Goal: Task Accomplishment & Management: Use online tool/utility

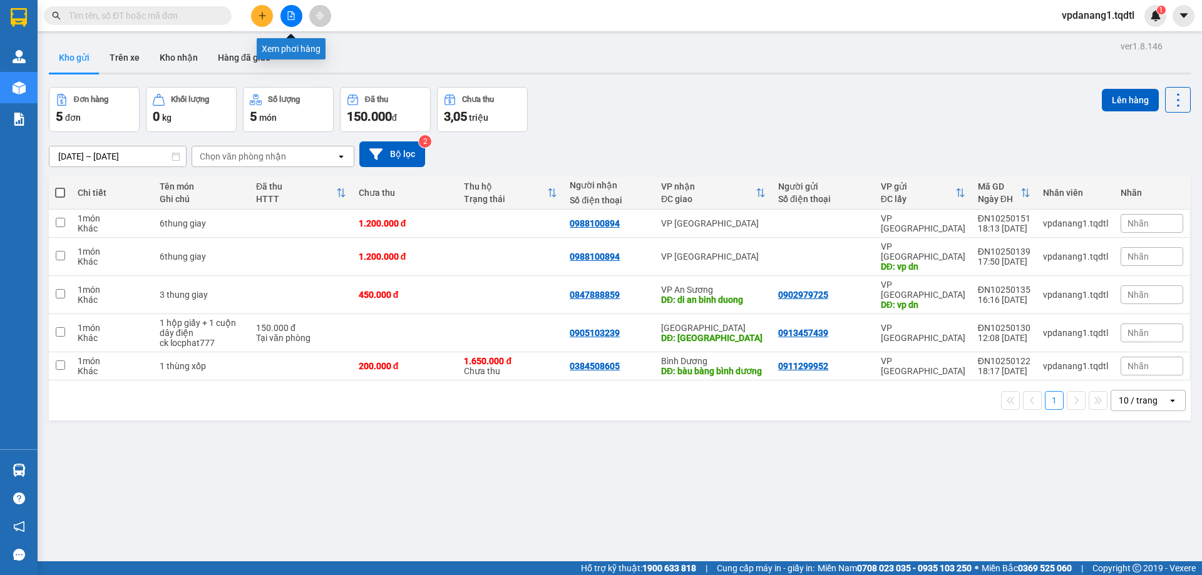
click at [292, 18] on icon "file-add" at bounding box center [291, 15] width 9 height 9
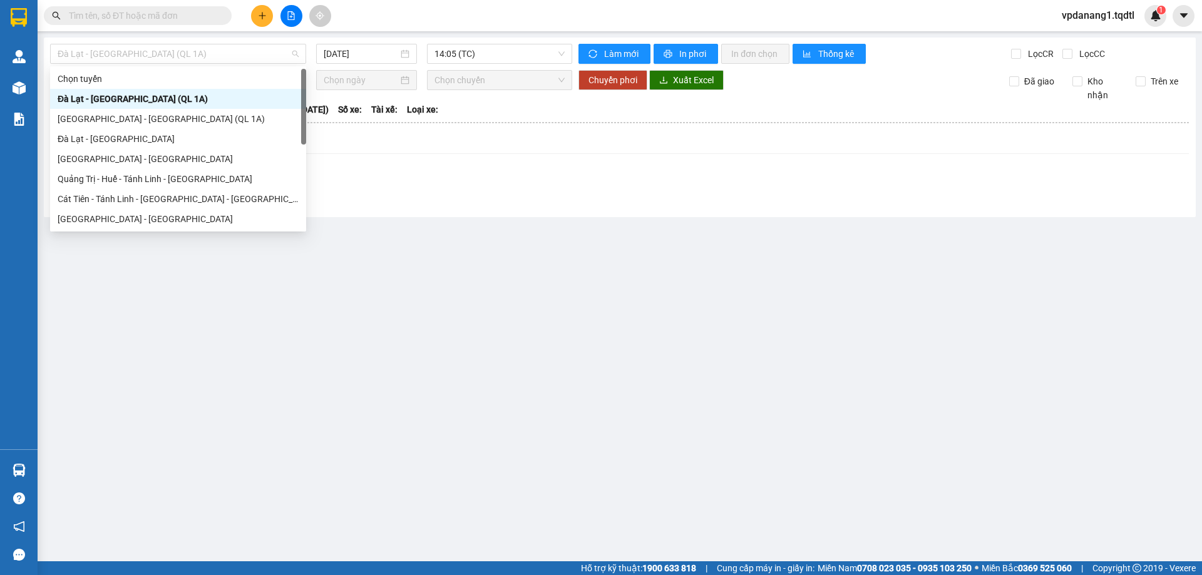
drag, startPoint x: 158, startPoint y: 56, endPoint x: 158, endPoint y: 79, distance: 22.5
click at [158, 57] on span "Đà Lạt - [GEOGRAPHIC_DATA] (QL 1A)" at bounding box center [178, 53] width 241 height 19
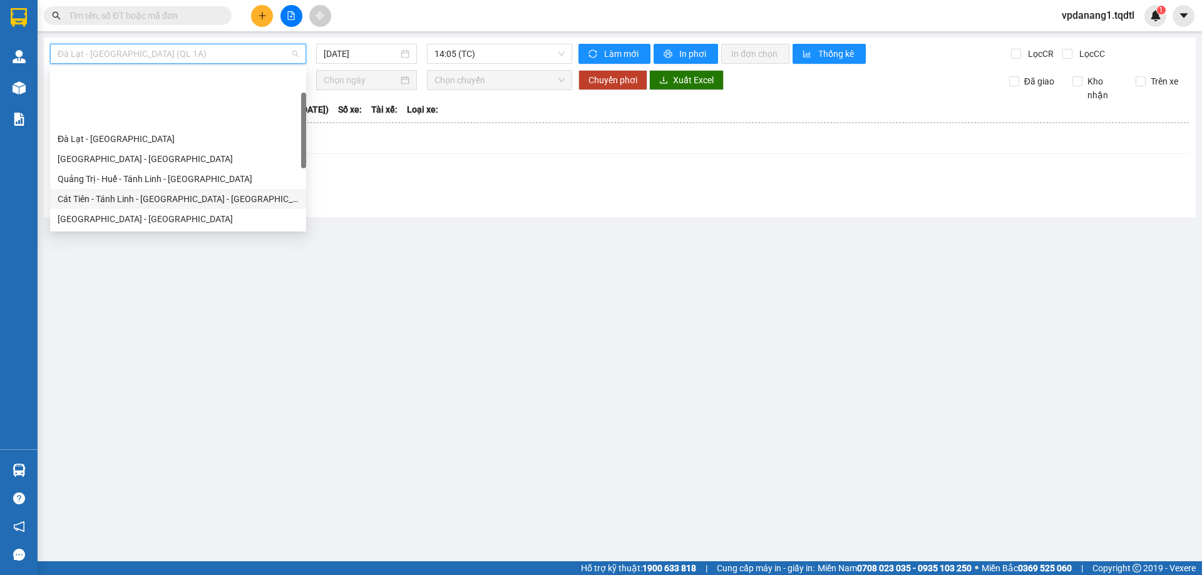
scroll to position [63, 0]
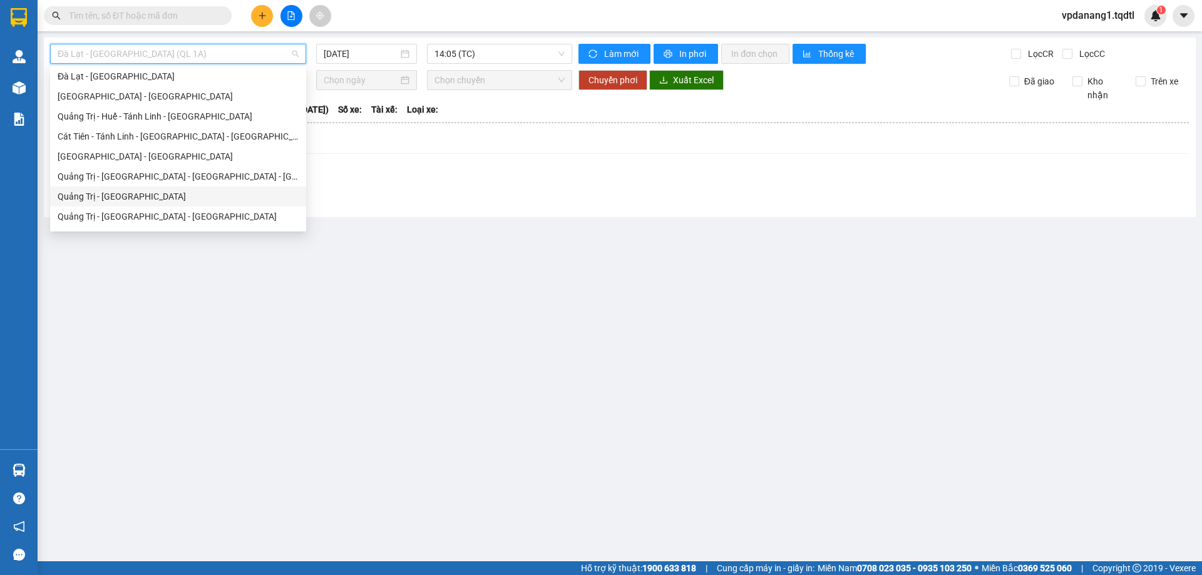
click at [183, 191] on div "Quảng Trị - [GEOGRAPHIC_DATA]" at bounding box center [178, 197] width 241 height 14
type input "[DATE]"
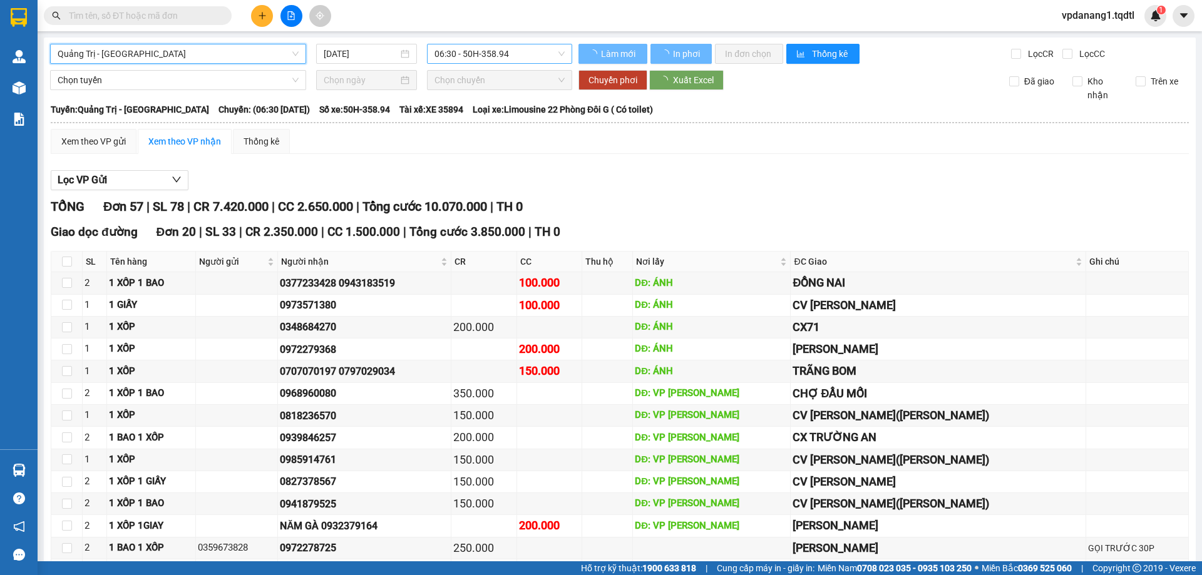
click at [454, 49] on span "06:30 - 50H-358.94" at bounding box center [499, 53] width 130 height 19
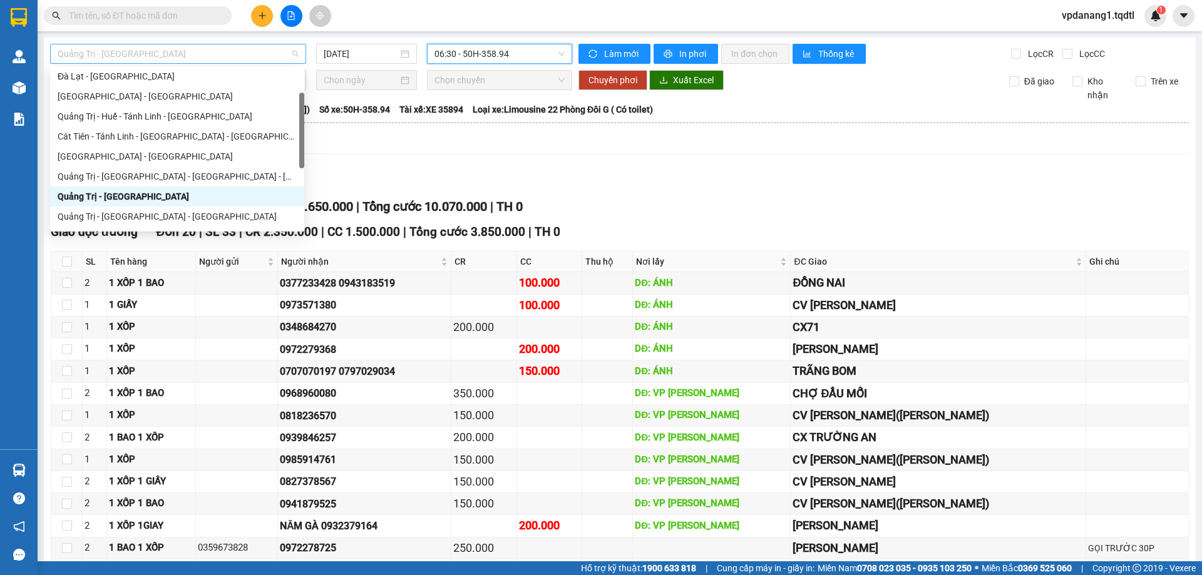
click at [159, 58] on span "Quảng Trị - [GEOGRAPHIC_DATA]" at bounding box center [178, 53] width 241 height 19
drag, startPoint x: 489, startPoint y: 53, endPoint x: 491, endPoint y: 83, distance: 30.7
click at [491, 83] on body "Kết quả tìm kiếm ( 0 ) Bộ lọc No Data vpdanang1.tqdtl 1 Quản Lý Quản lý khách h…" at bounding box center [601, 287] width 1202 height 575
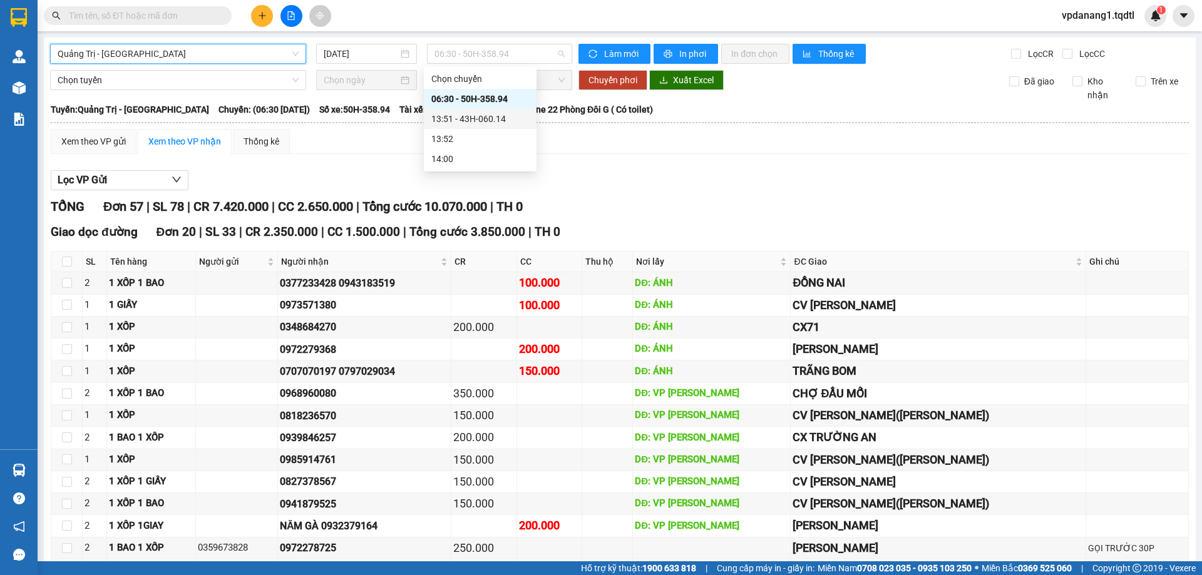
click at [485, 116] on div "13:51 - 43H-060.14" at bounding box center [480, 119] width 98 height 14
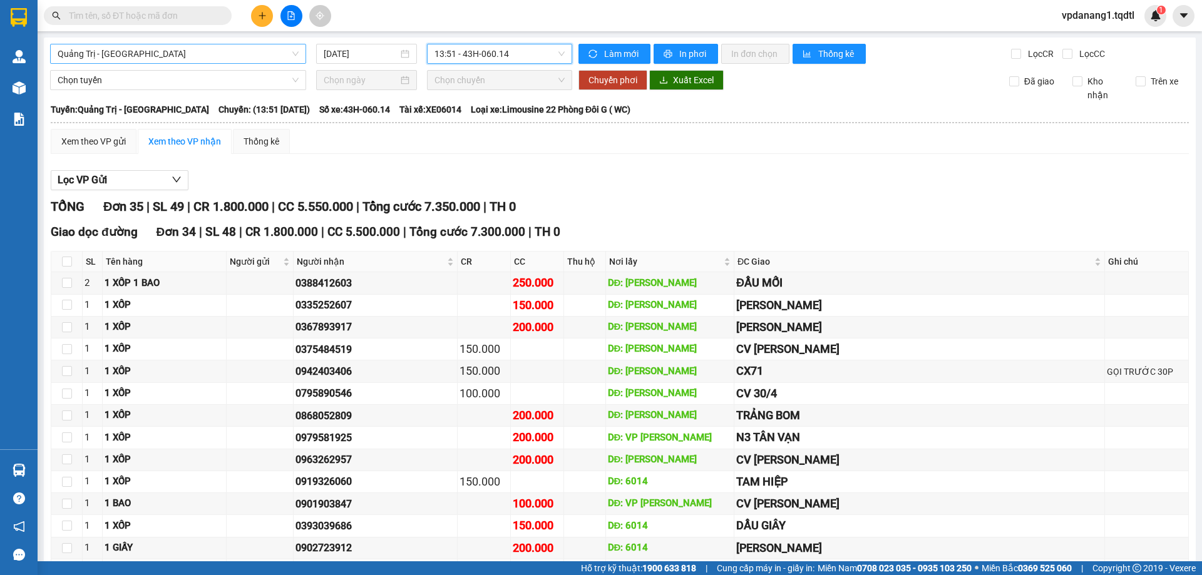
click at [208, 47] on span "Quảng Trị - [GEOGRAPHIC_DATA]" at bounding box center [178, 53] width 241 height 19
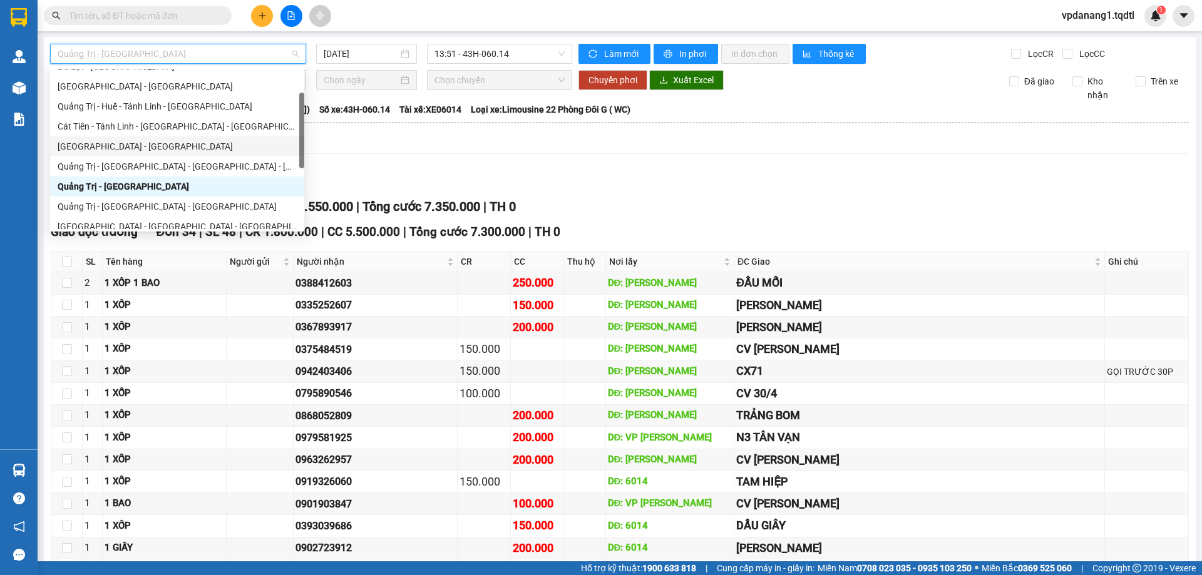
scroll to position [73, 0]
click at [185, 208] on div "Quảng Trị - [GEOGRAPHIC_DATA] - [GEOGRAPHIC_DATA]" at bounding box center [177, 207] width 239 height 14
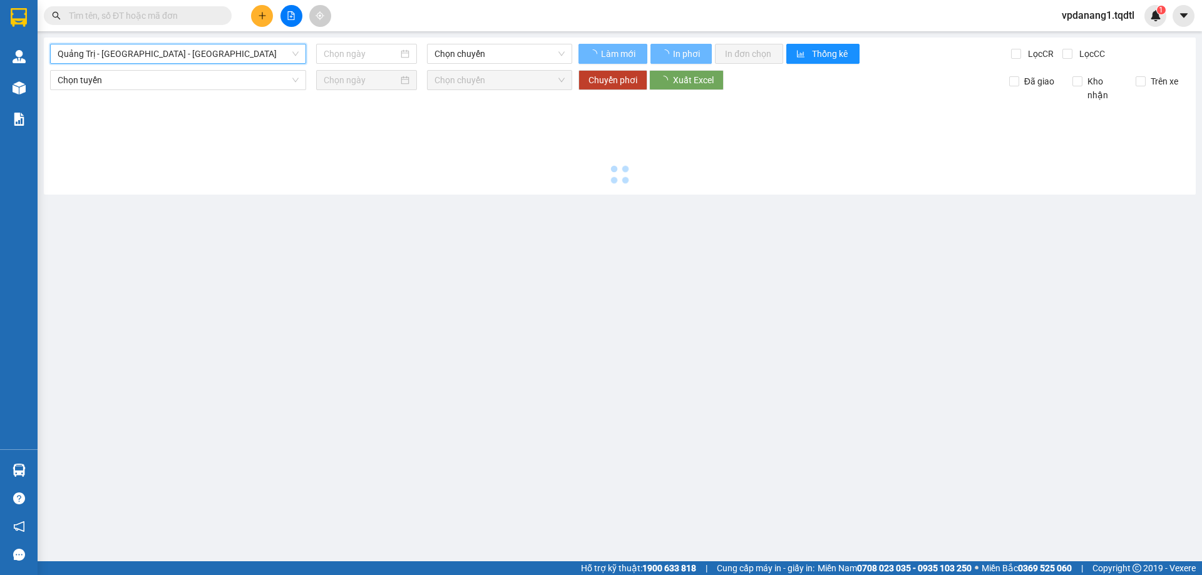
type input "[DATE]"
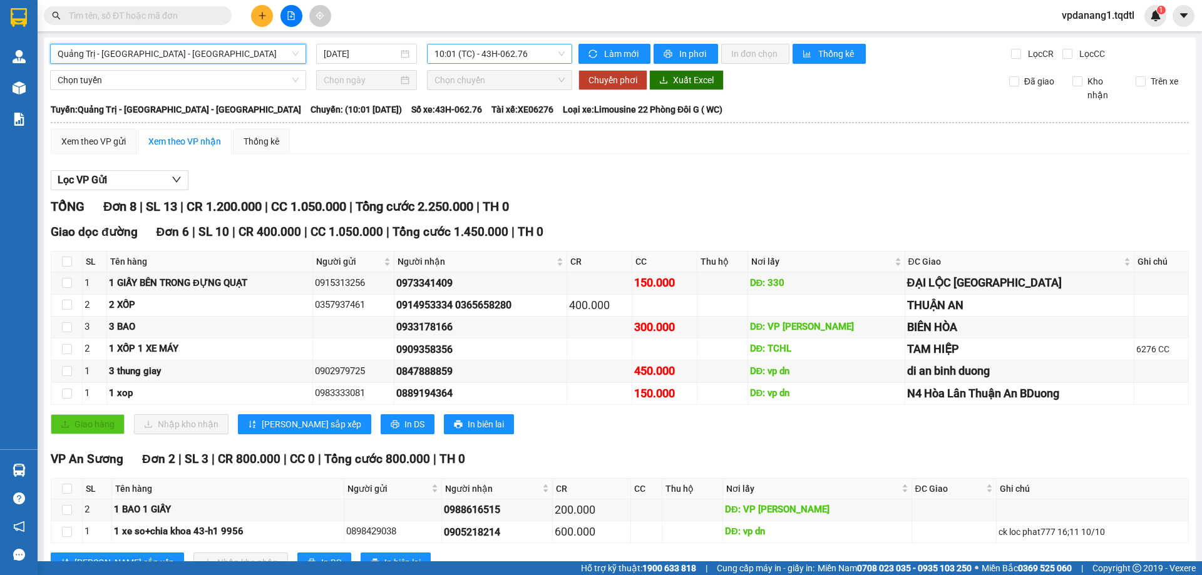
click at [502, 58] on span "10:01 (TC) - 43H-062.76" at bounding box center [499, 53] width 130 height 19
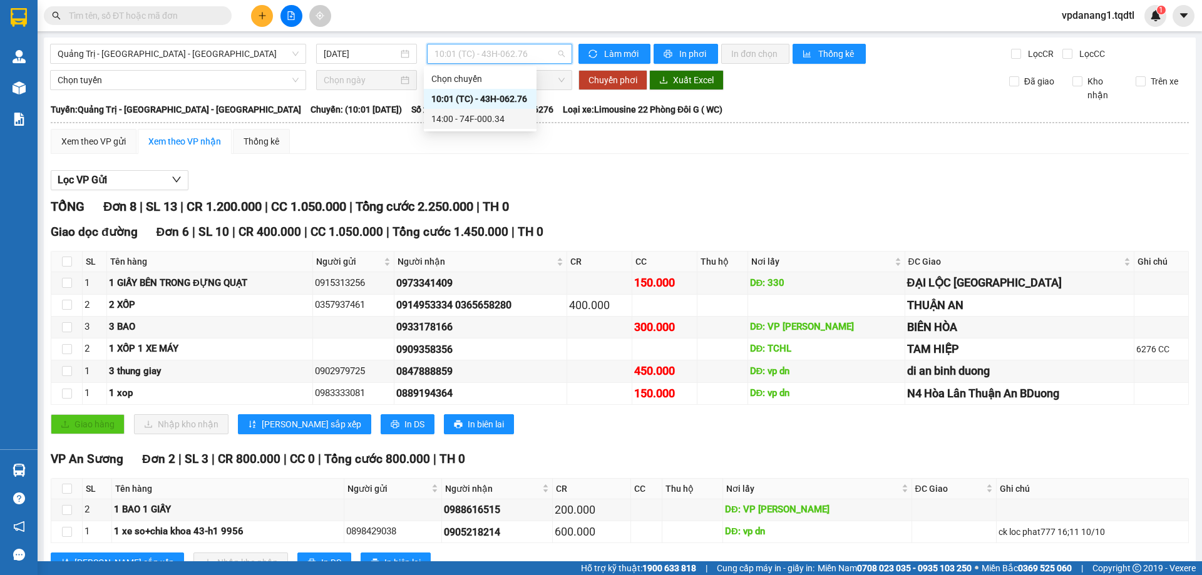
click at [476, 117] on div "14:00 - 74F-000.34" at bounding box center [480, 119] width 98 height 14
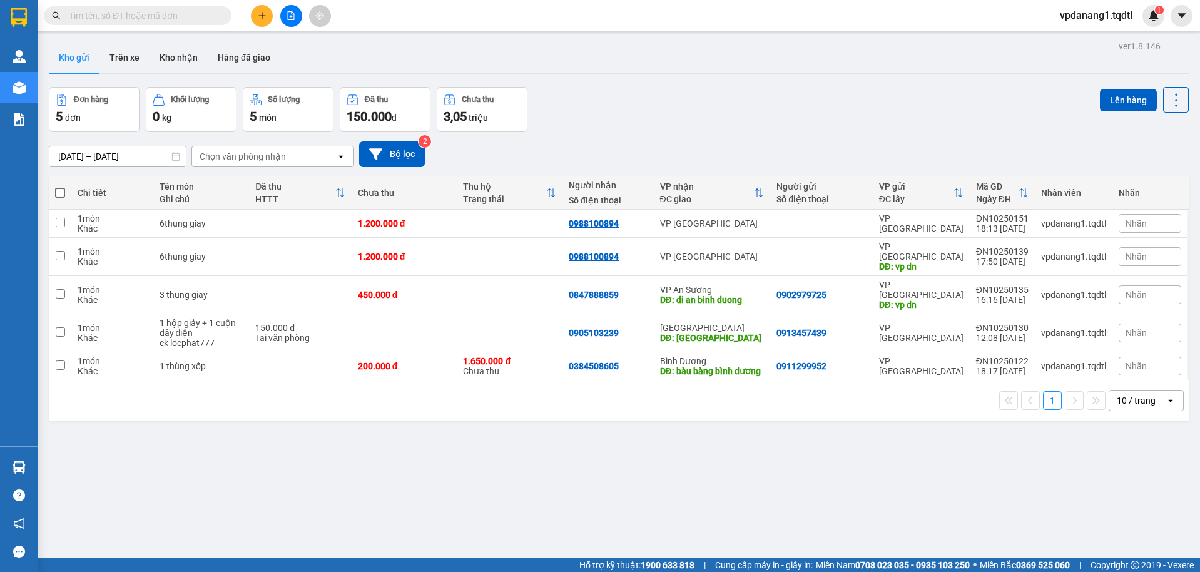
click at [287, 27] on div "Kết quả tìm kiếm ( 0 ) Bộ lọc No Data vpdanang1.tqdtl 1" at bounding box center [600, 15] width 1200 height 31
click at [291, 19] on icon "file-add" at bounding box center [291, 15] width 9 height 9
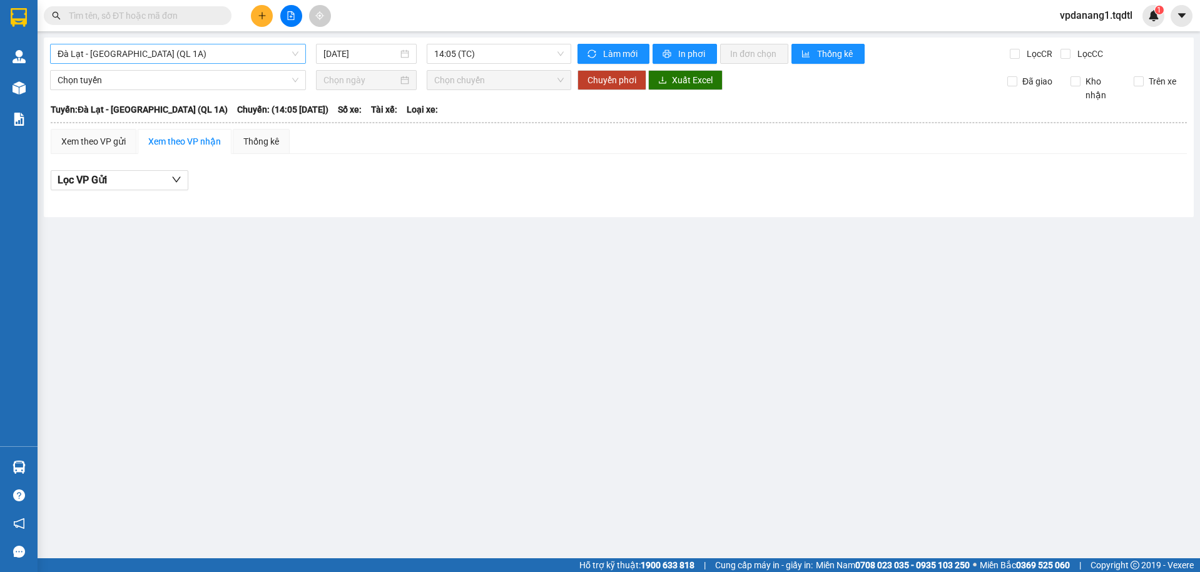
click at [299, 54] on div "Đà Lạt - [GEOGRAPHIC_DATA] (QL 1A)" at bounding box center [178, 54] width 256 height 20
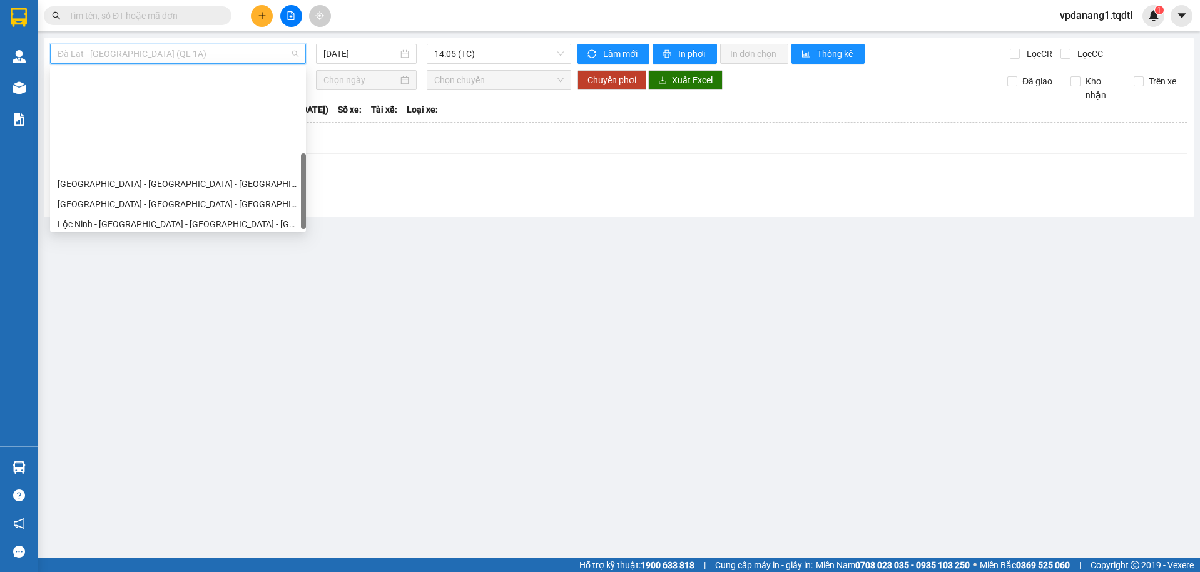
scroll to position [260, 0]
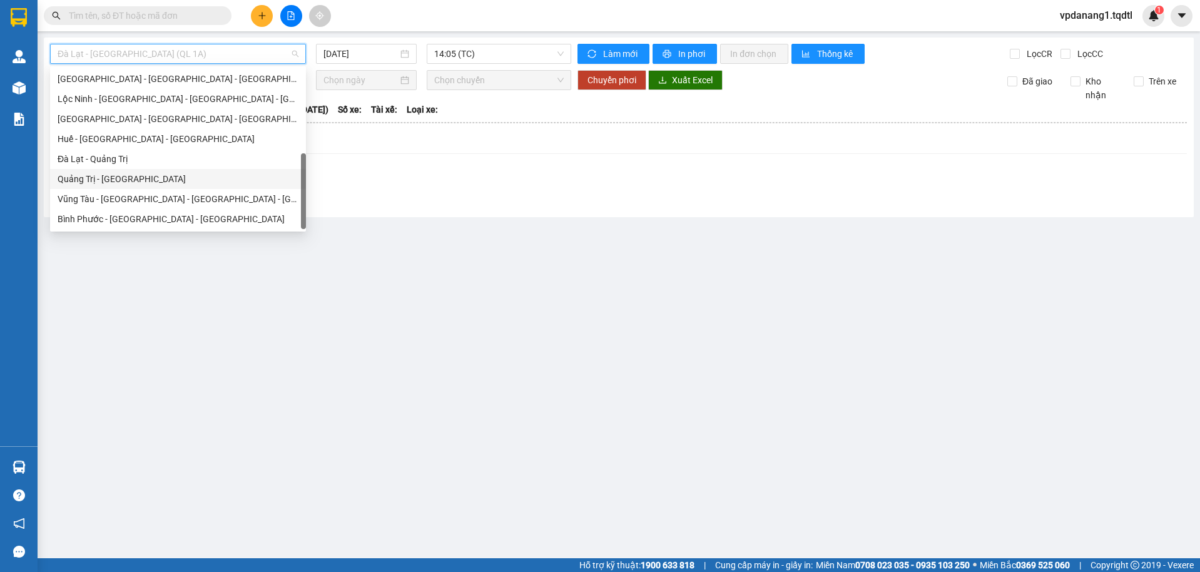
click at [177, 175] on div "Quảng Trị - [GEOGRAPHIC_DATA]" at bounding box center [178, 179] width 241 height 14
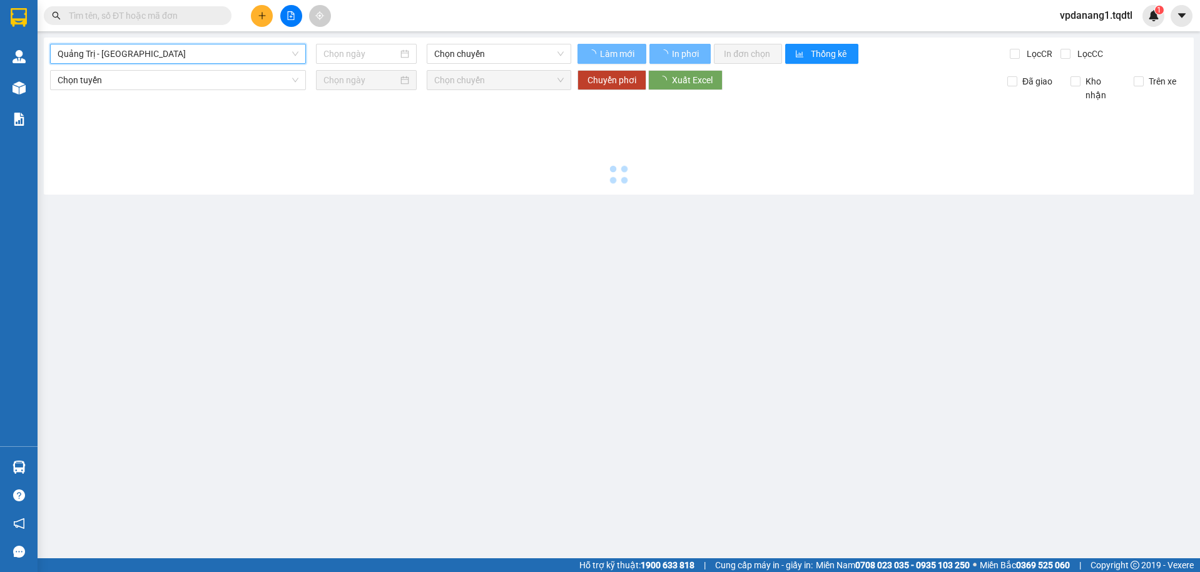
type input "[DATE]"
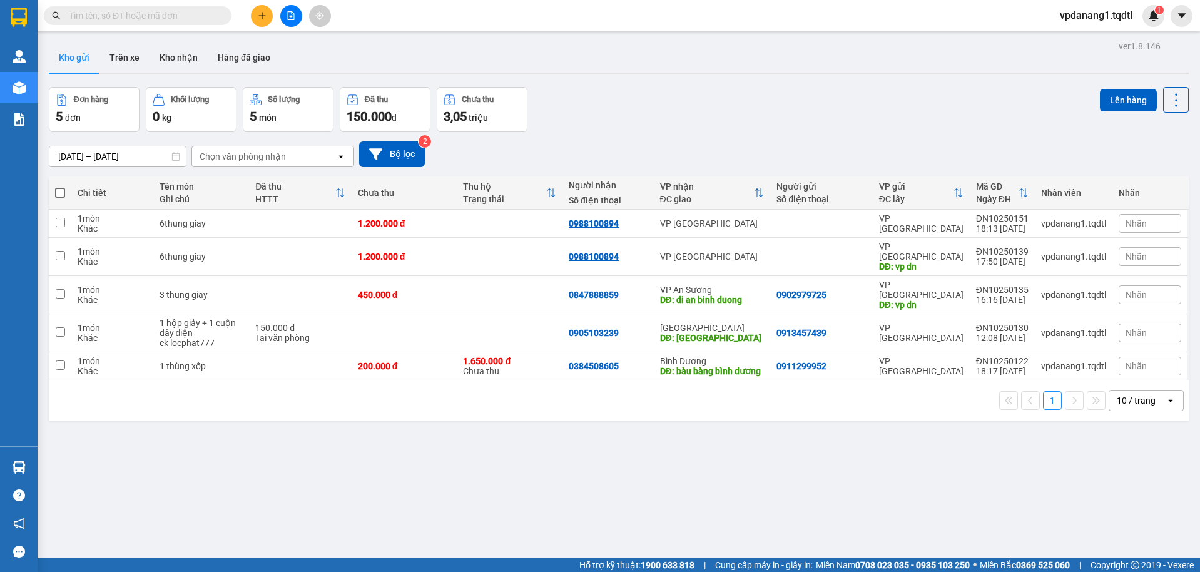
click at [290, 13] on icon "file-add" at bounding box center [291, 15] width 9 height 9
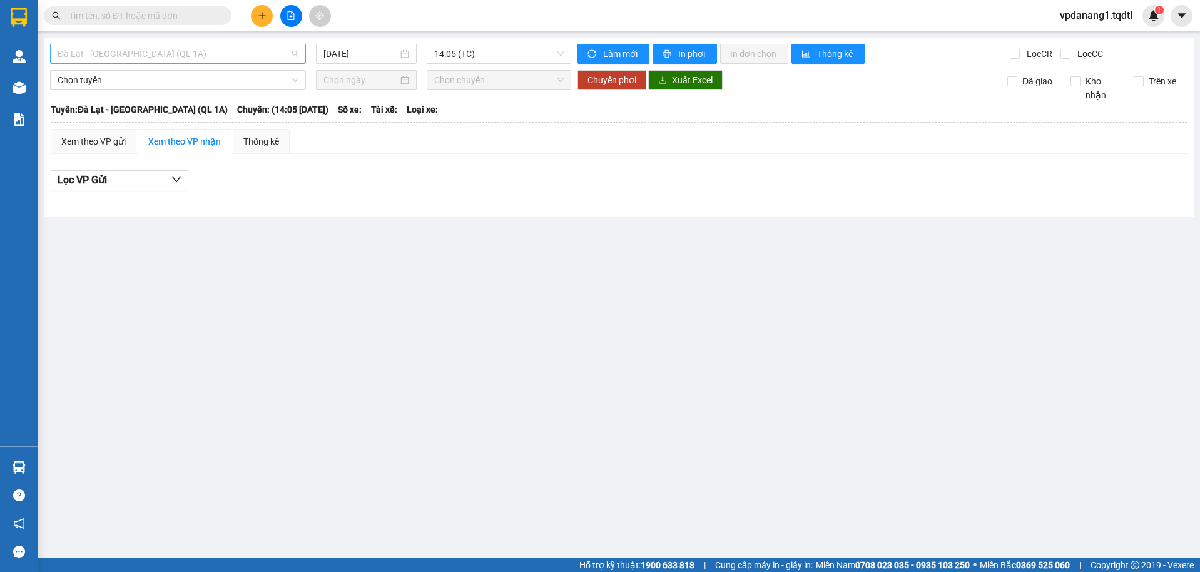
click at [185, 49] on span "Đà Lạt - [GEOGRAPHIC_DATA] (QL 1A)" at bounding box center [178, 53] width 241 height 19
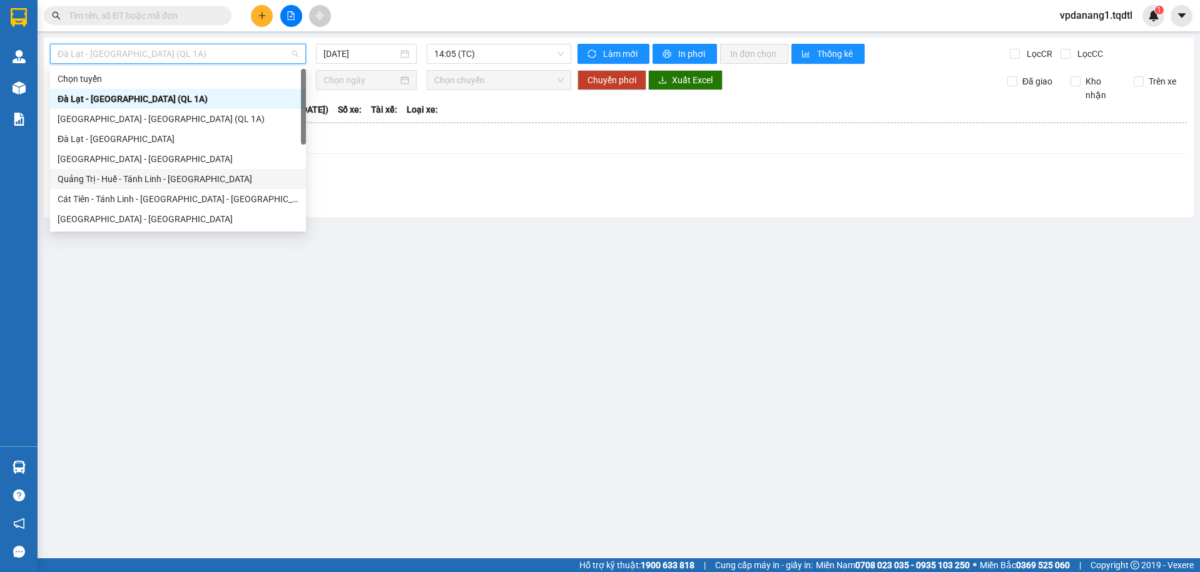
click at [181, 181] on div "Quảng Trị - Huế - Tánh Linh - [GEOGRAPHIC_DATA]" at bounding box center [178, 179] width 241 height 14
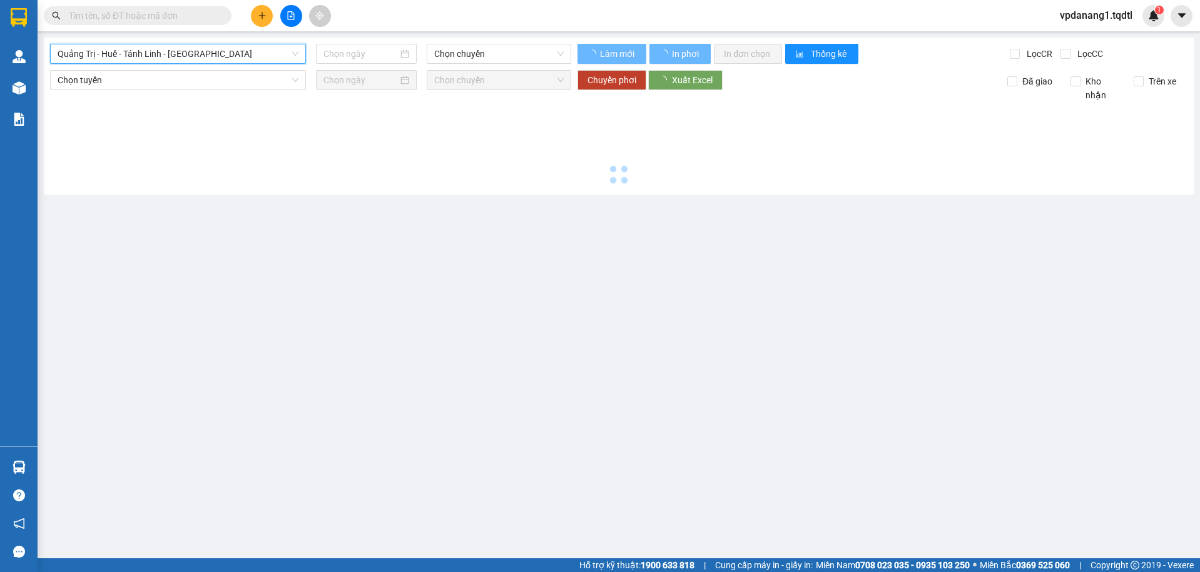
type input "[DATE]"
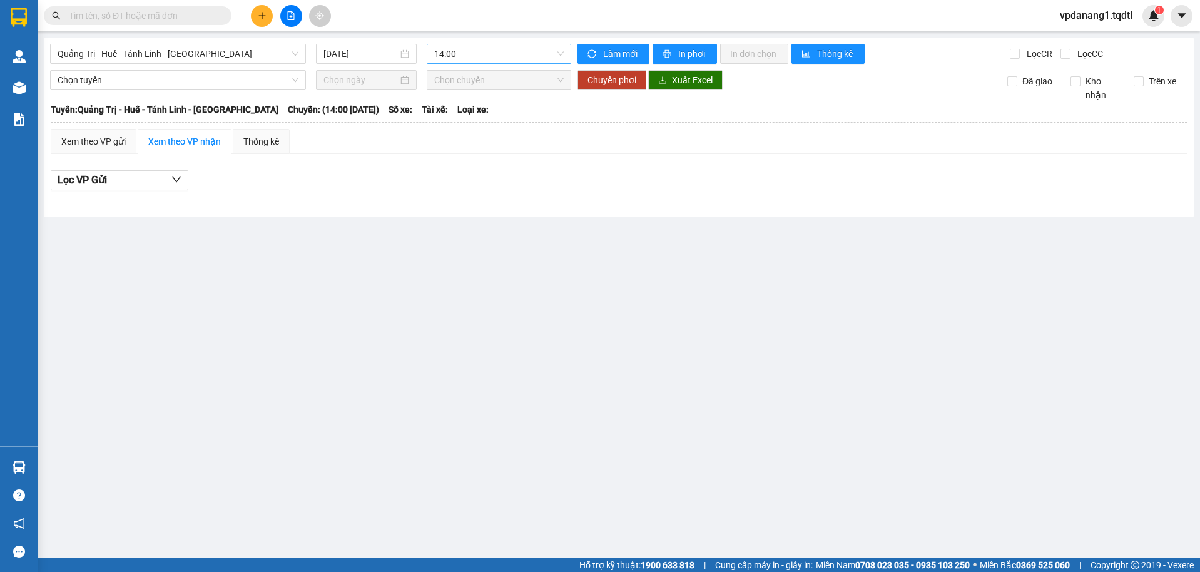
drag, startPoint x: 454, startPoint y: 43, endPoint x: 452, endPoint y: 49, distance: 6.7
click at [453, 45] on div "[GEOGRAPHIC_DATA] - [GEOGRAPHIC_DATA] - [GEOGRAPHIC_DATA] Linh - [GEOGRAPHIC_DA…" at bounding box center [619, 128] width 1150 height 180
click at [451, 56] on span "14:00" at bounding box center [499, 53] width 130 height 19
click at [455, 114] on div "14:01 - 74H-025.54" at bounding box center [483, 119] width 98 height 14
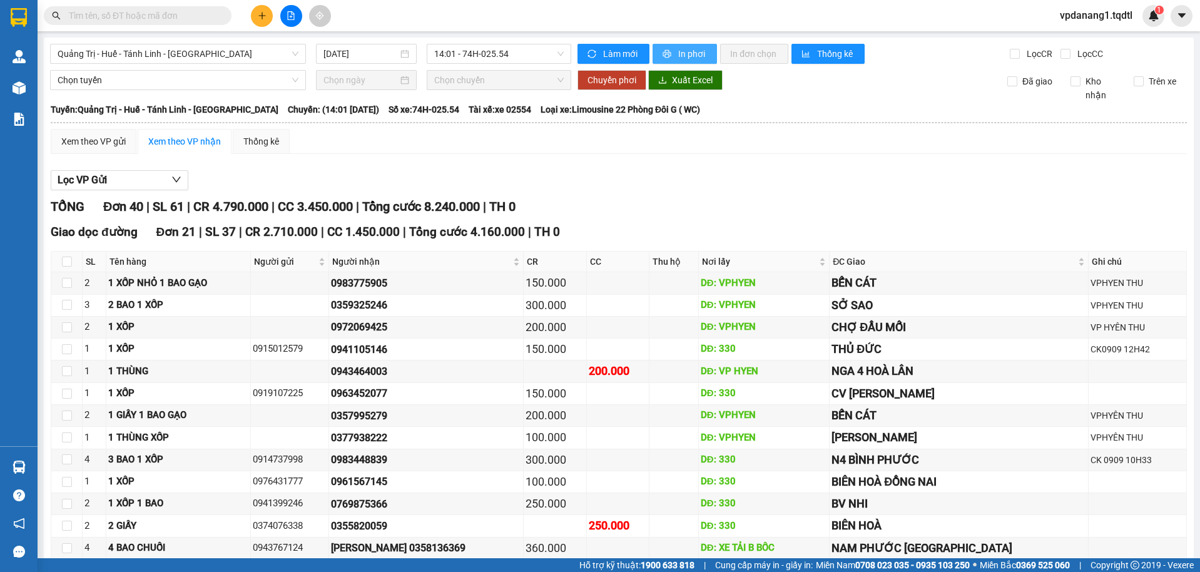
click at [690, 49] on span "In phơi" at bounding box center [692, 54] width 29 height 14
click at [169, 55] on span "Quảng Trị - Huế - Tánh Linh - [GEOGRAPHIC_DATA]" at bounding box center [178, 53] width 241 height 19
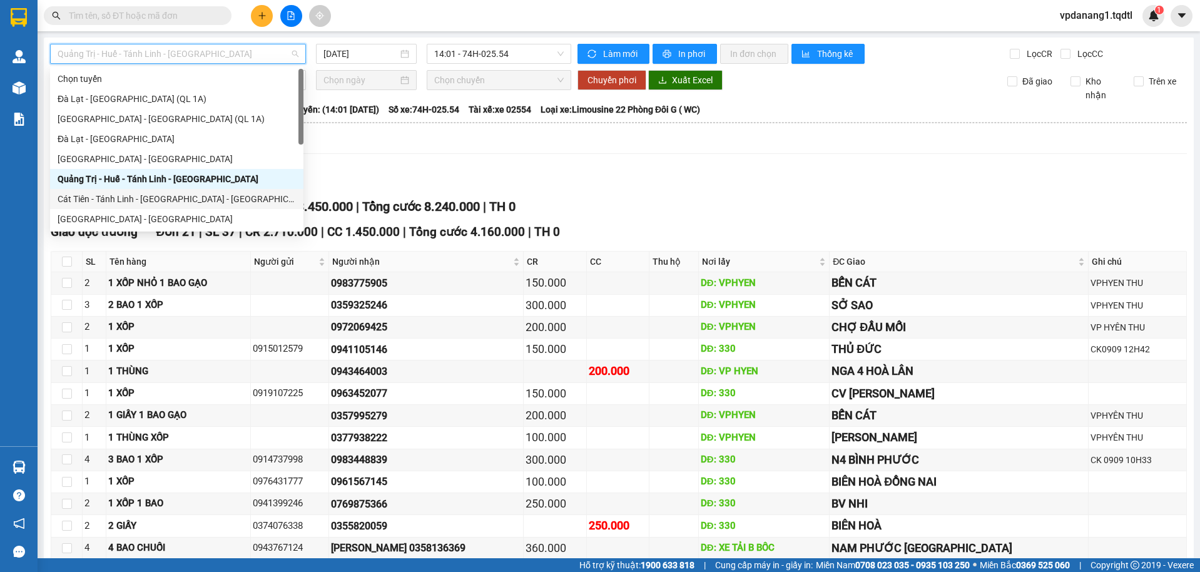
scroll to position [125, 0]
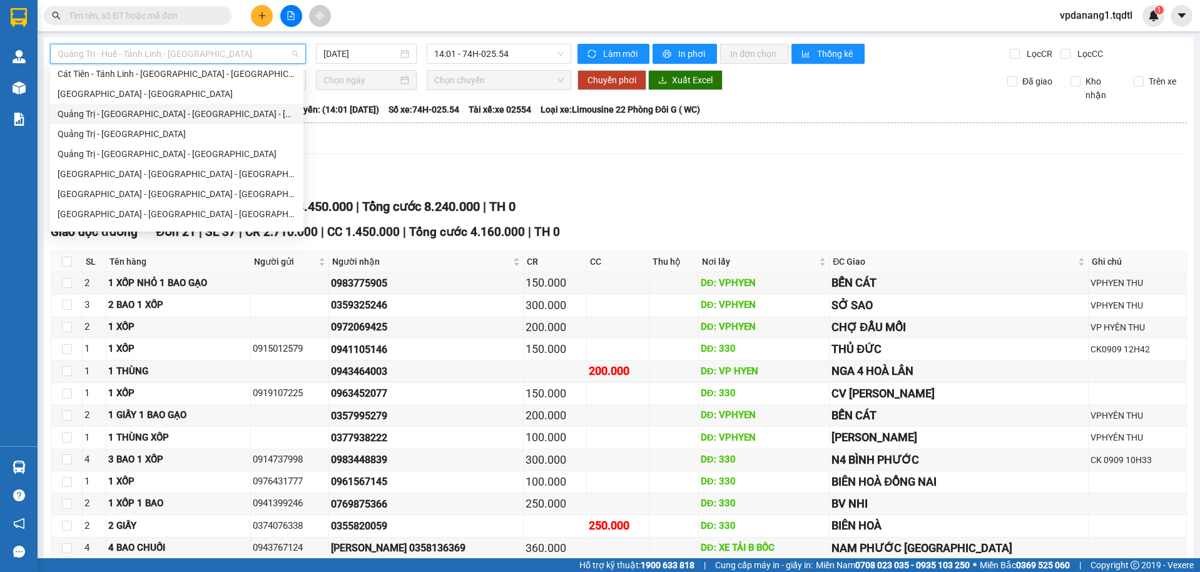
click at [161, 110] on div "Quảng Trị - [GEOGRAPHIC_DATA] - [GEOGRAPHIC_DATA] - [GEOGRAPHIC_DATA]" at bounding box center [177, 114] width 238 height 14
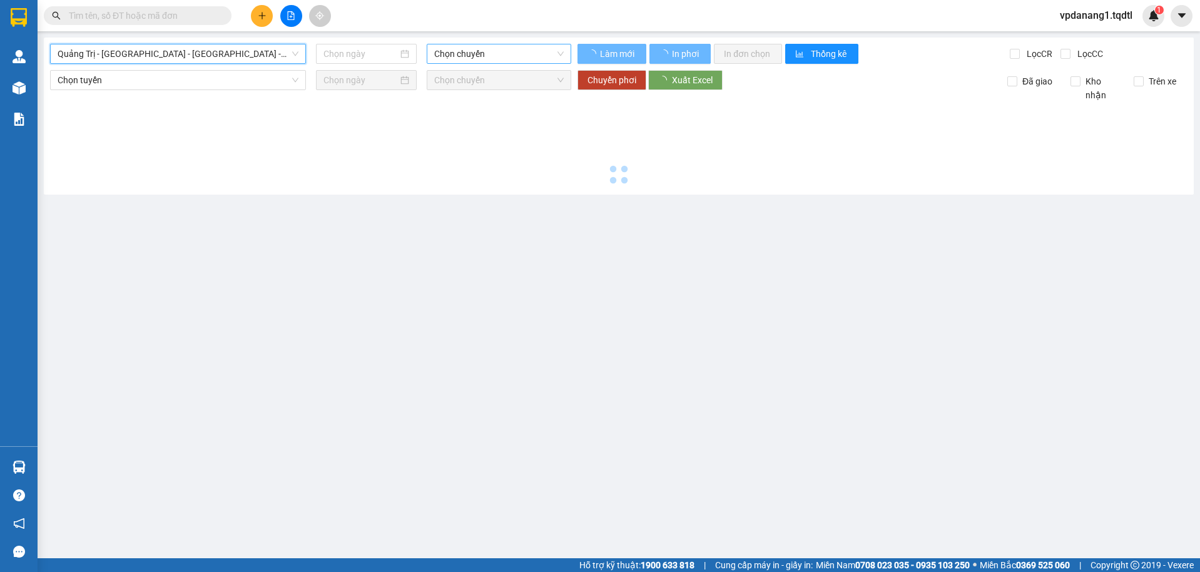
click at [551, 50] on span "Chọn chuyến" at bounding box center [499, 53] width 130 height 19
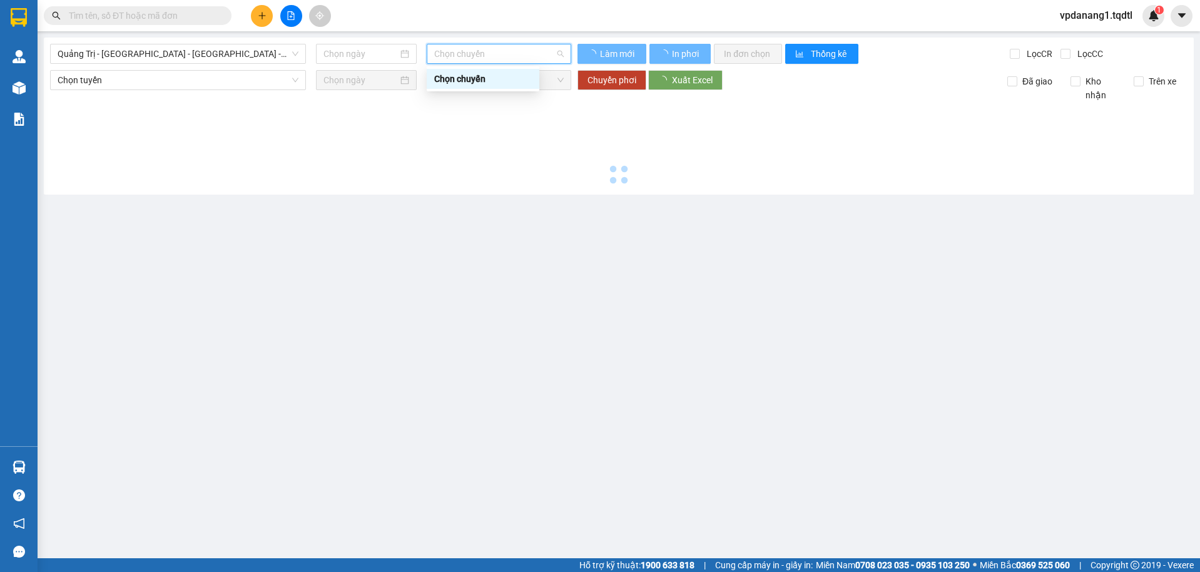
type input "[DATE]"
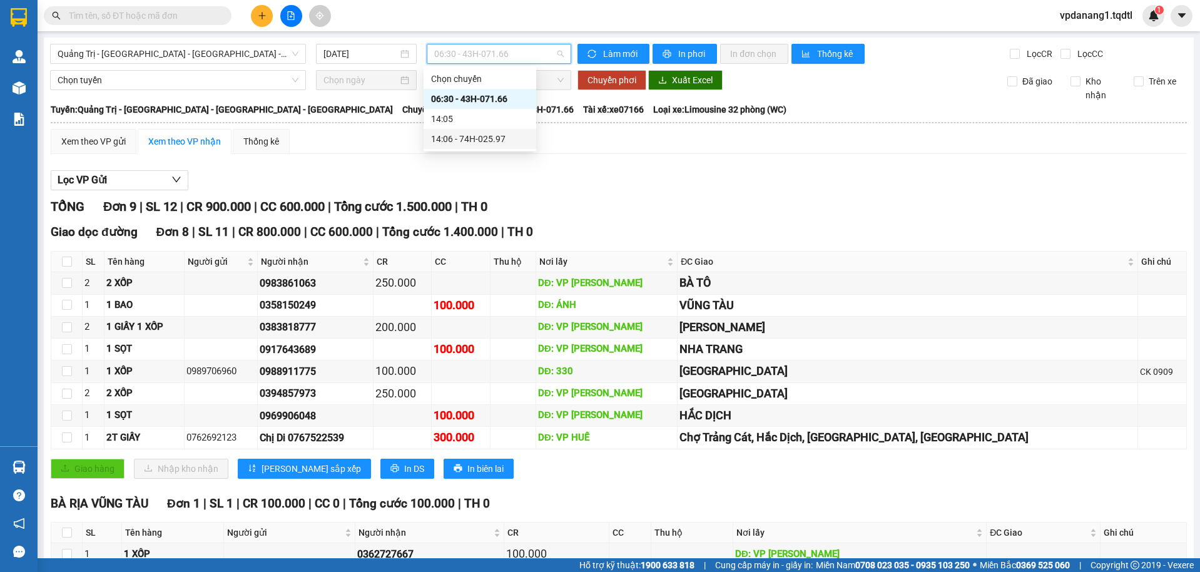
click at [498, 143] on div "14:06 - 74H-025.97" at bounding box center [480, 139] width 98 height 14
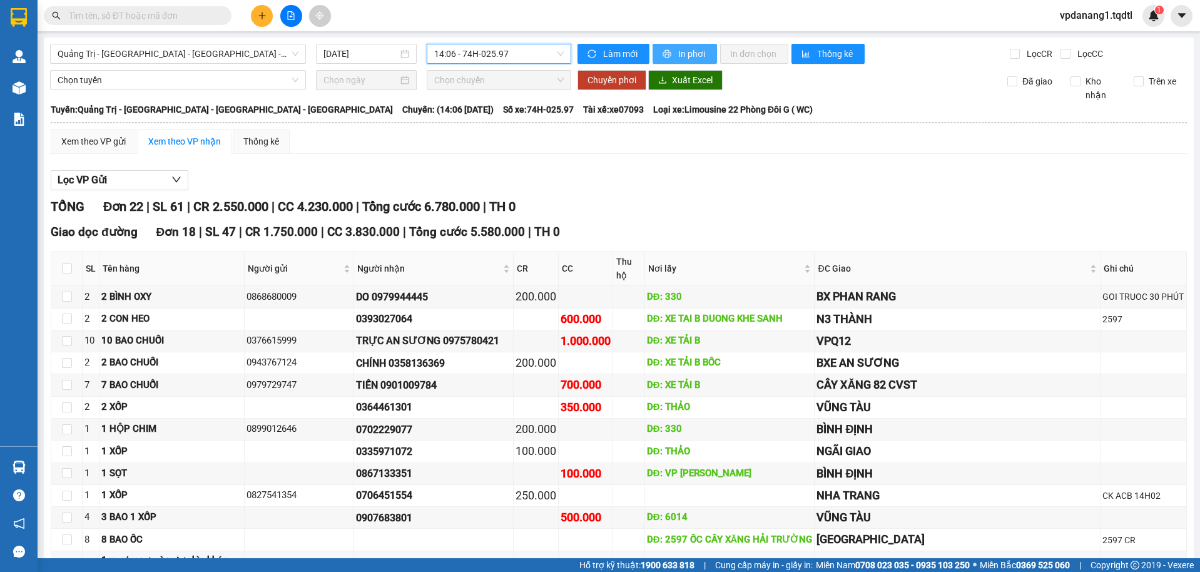
click at [653, 55] on button "In phơi" at bounding box center [685, 54] width 64 height 20
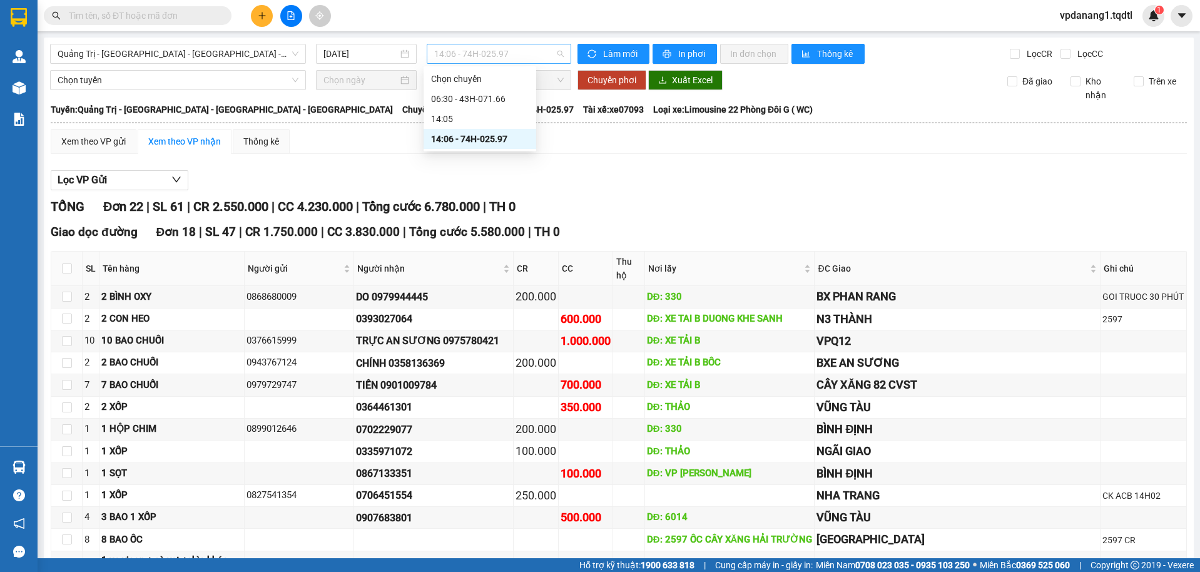
click at [483, 52] on span "14:06 - 74H-025.97" at bounding box center [499, 53] width 130 height 19
click at [227, 54] on span "Quảng Trị - [GEOGRAPHIC_DATA] - [GEOGRAPHIC_DATA] - [GEOGRAPHIC_DATA]" at bounding box center [178, 53] width 241 height 19
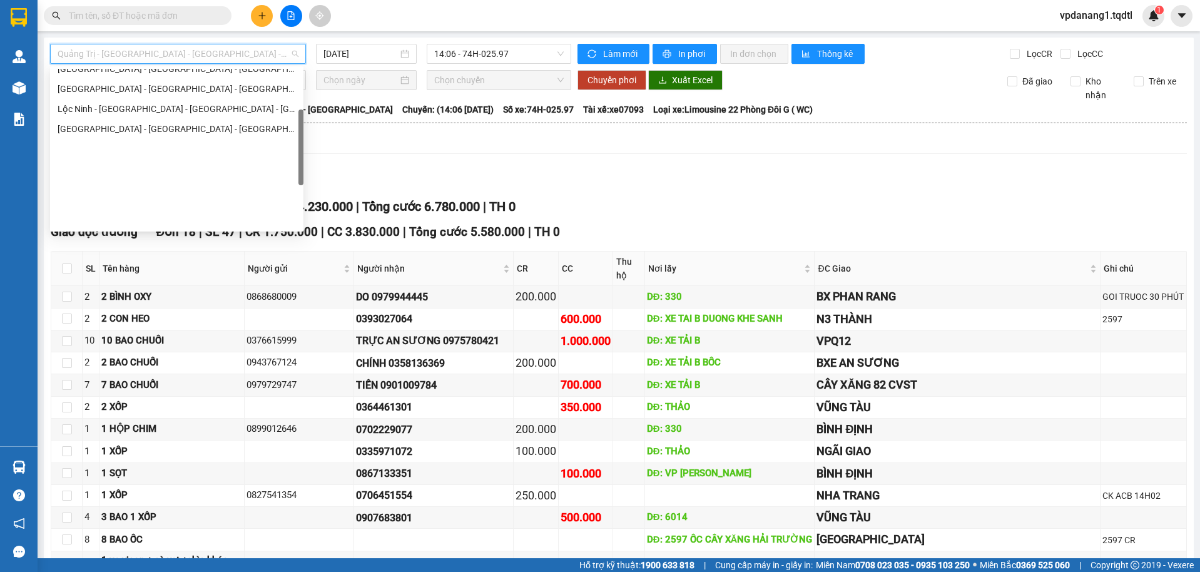
scroll to position [260, 0]
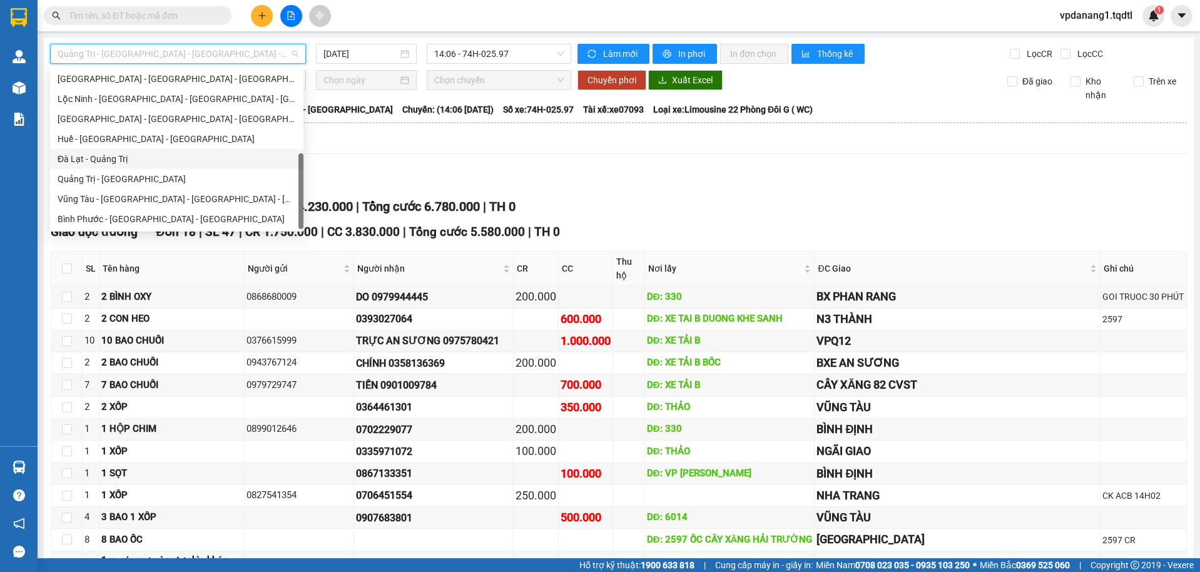
click at [397, 172] on div "Lọc VP Gửi" at bounding box center [619, 180] width 1136 height 21
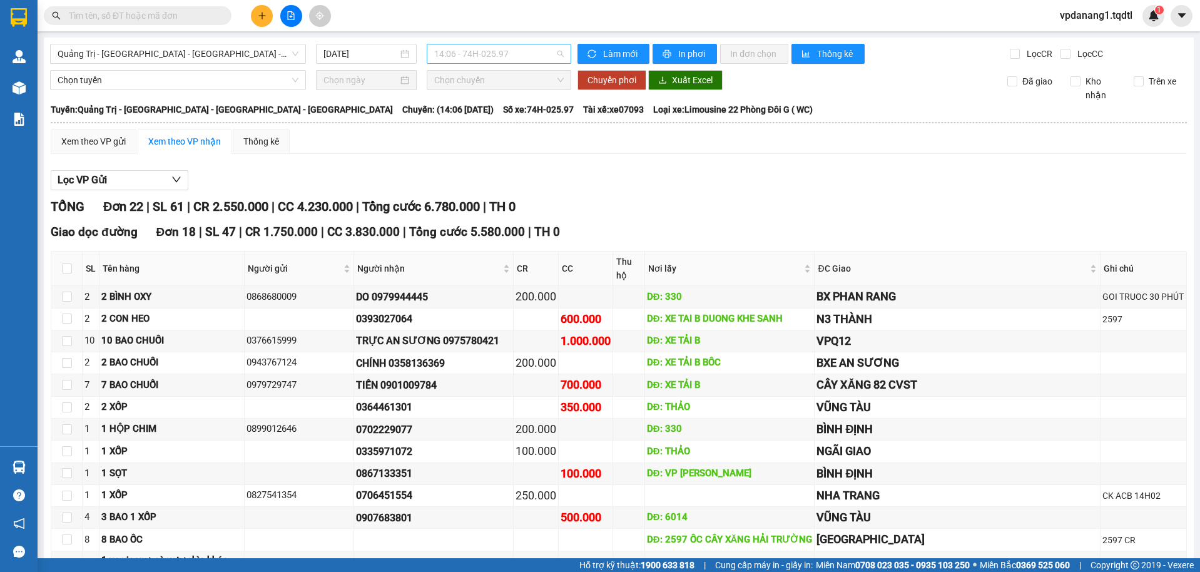
click at [469, 54] on span "14:06 - 74H-025.97" at bounding box center [499, 53] width 130 height 19
click at [280, 56] on span "Quảng Trị - [GEOGRAPHIC_DATA] - [GEOGRAPHIC_DATA] - [GEOGRAPHIC_DATA]" at bounding box center [178, 53] width 241 height 19
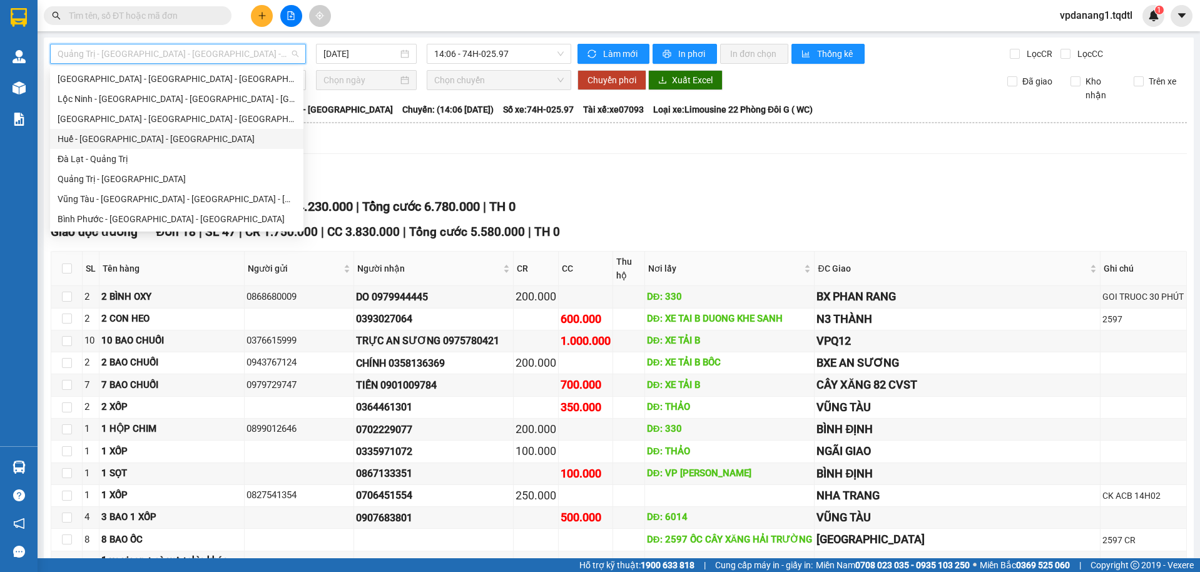
click at [613, 151] on div "Xem theo VP gửi Xem theo VP nhận Thống kê" at bounding box center [619, 141] width 1136 height 25
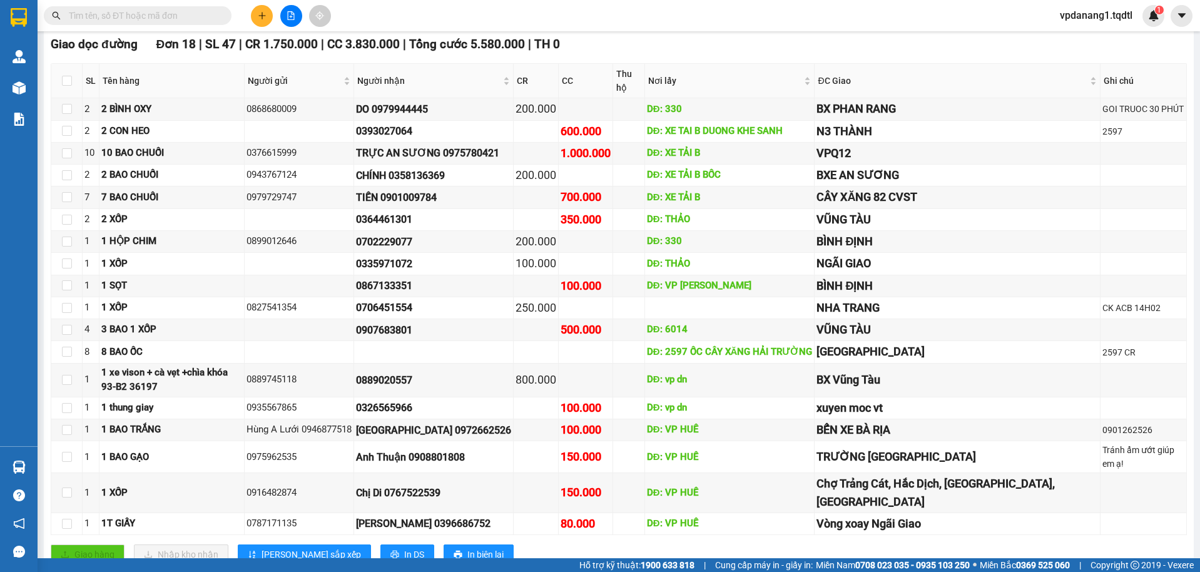
scroll to position [0, 0]
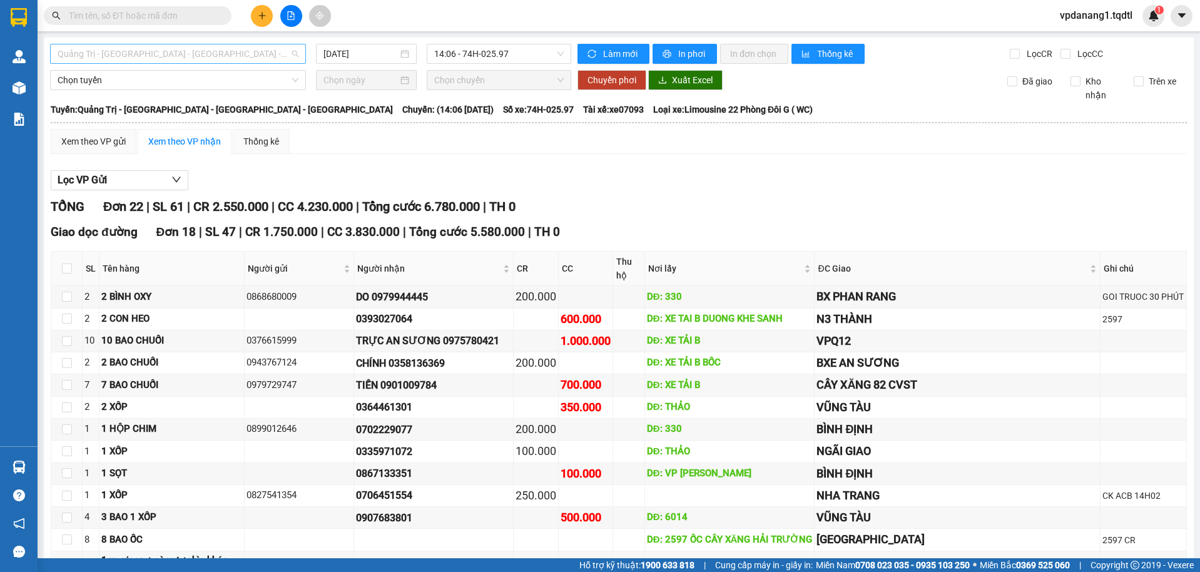
click at [208, 58] on span "Quảng Trị - [GEOGRAPHIC_DATA] - [GEOGRAPHIC_DATA] - [GEOGRAPHIC_DATA]" at bounding box center [178, 53] width 241 height 19
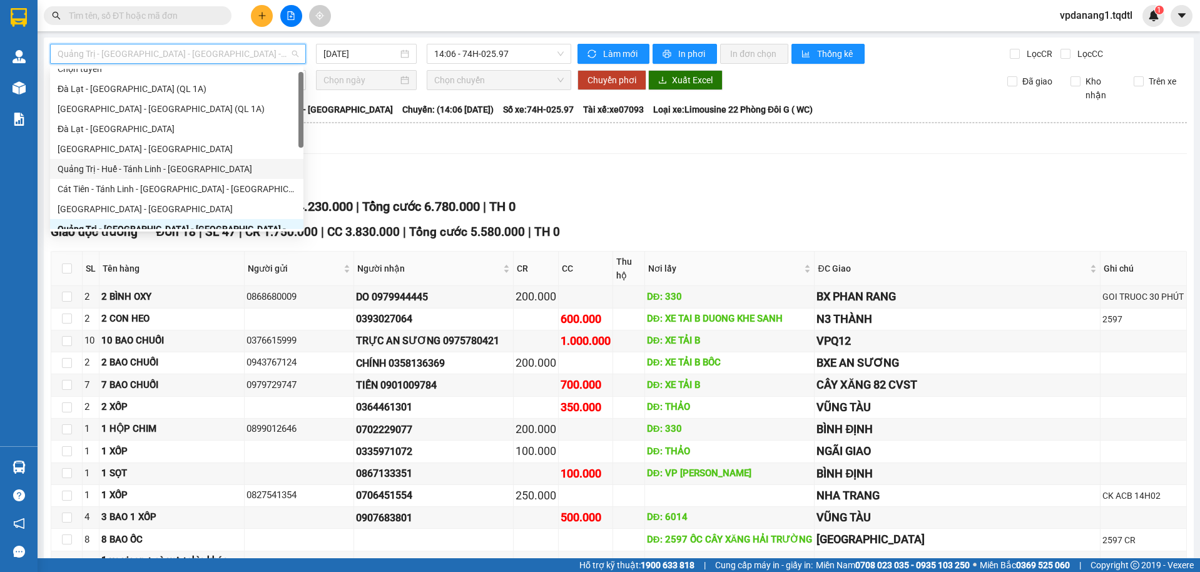
scroll to position [73, 0]
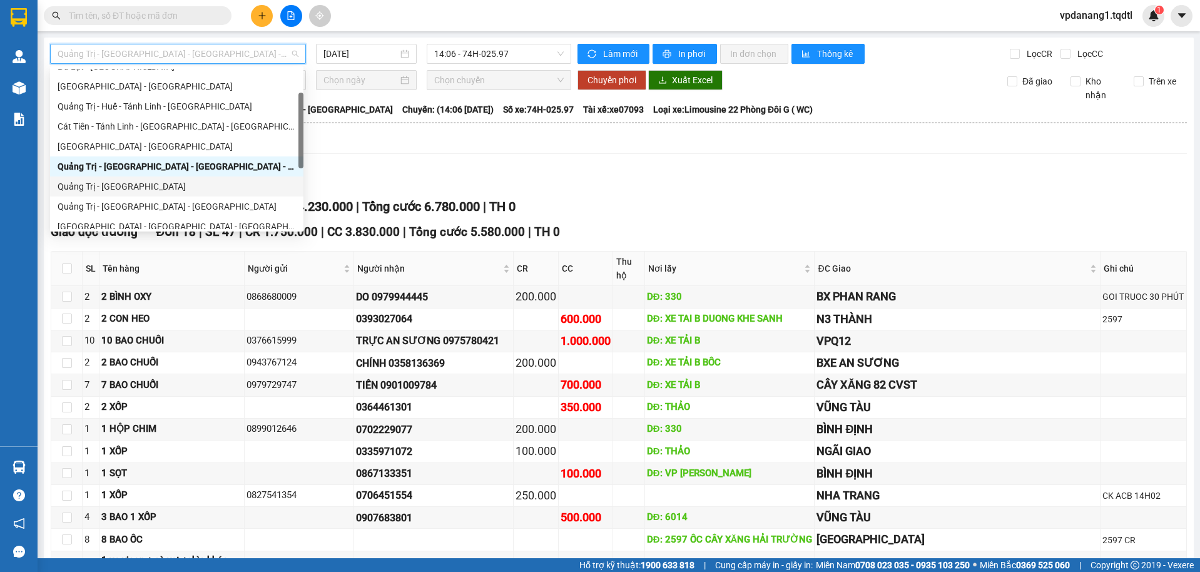
click at [111, 186] on div "Quảng Trị - [GEOGRAPHIC_DATA]" at bounding box center [177, 187] width 238 height 14
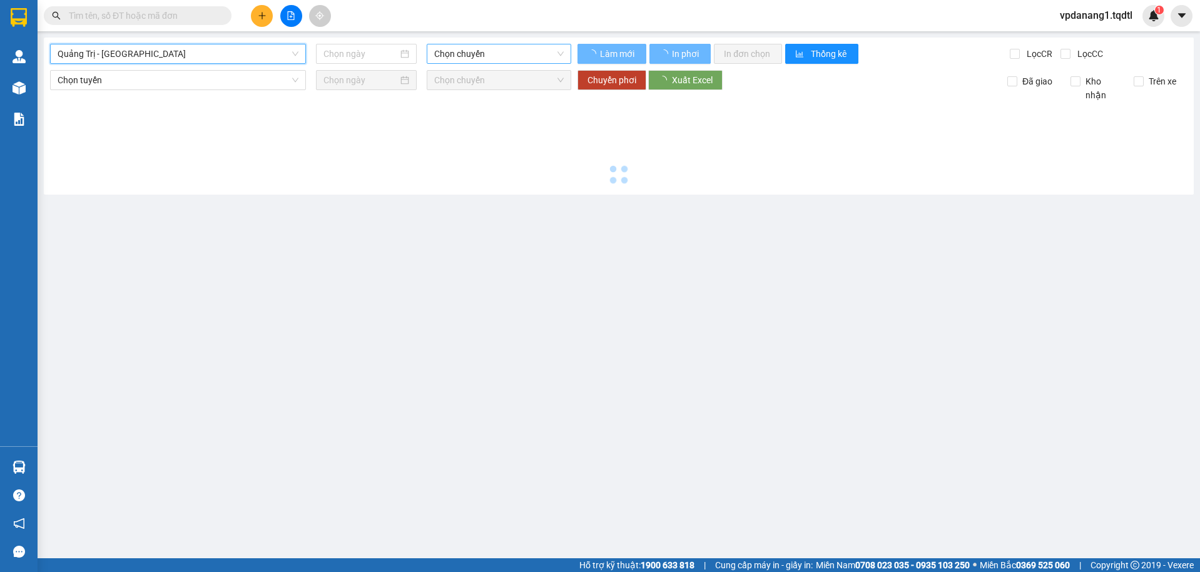
type input "[DATE]"
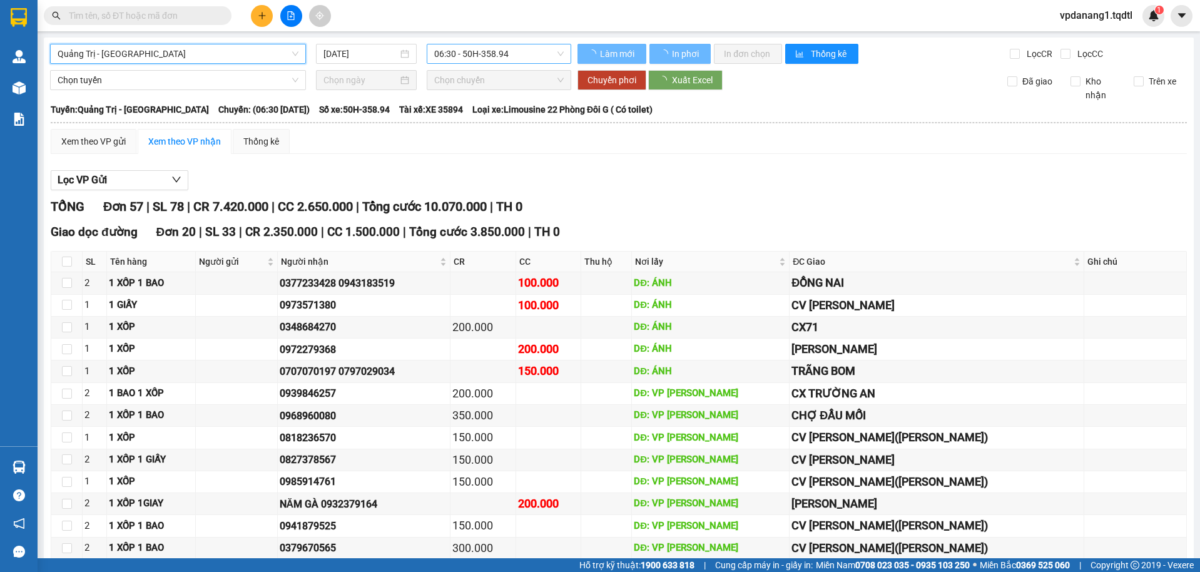
click at [528, 53] on span "06:30 - 50H-358.94" at bounding box center [499, 53] width 130 height 19
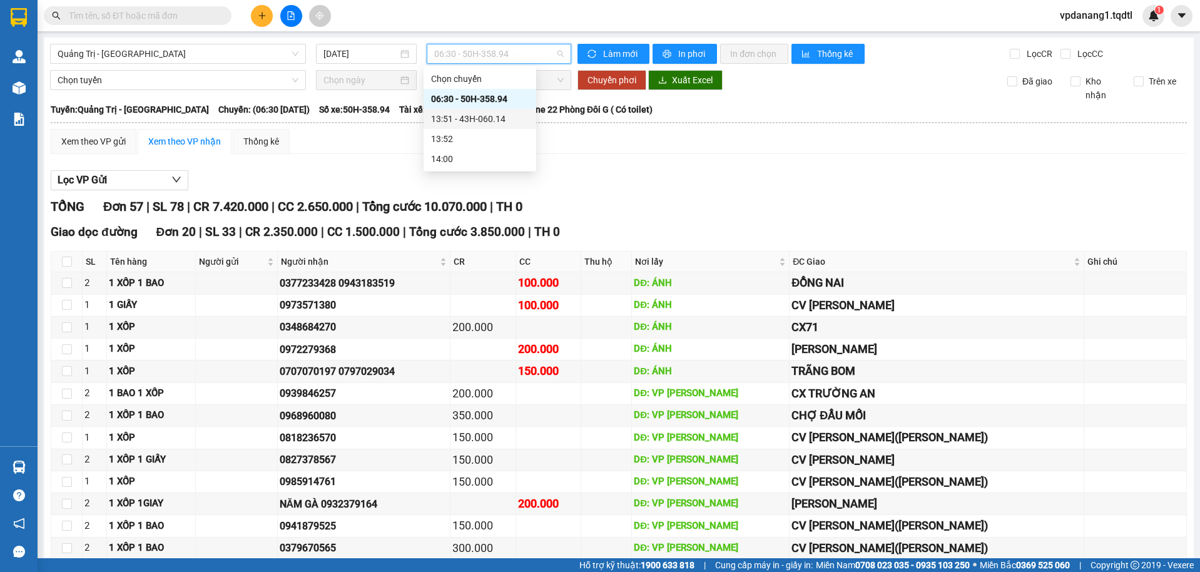
click at [502, 115] on div "13:51 - 43H-060.14" at bounding box center [480, 119] width 98 height 14
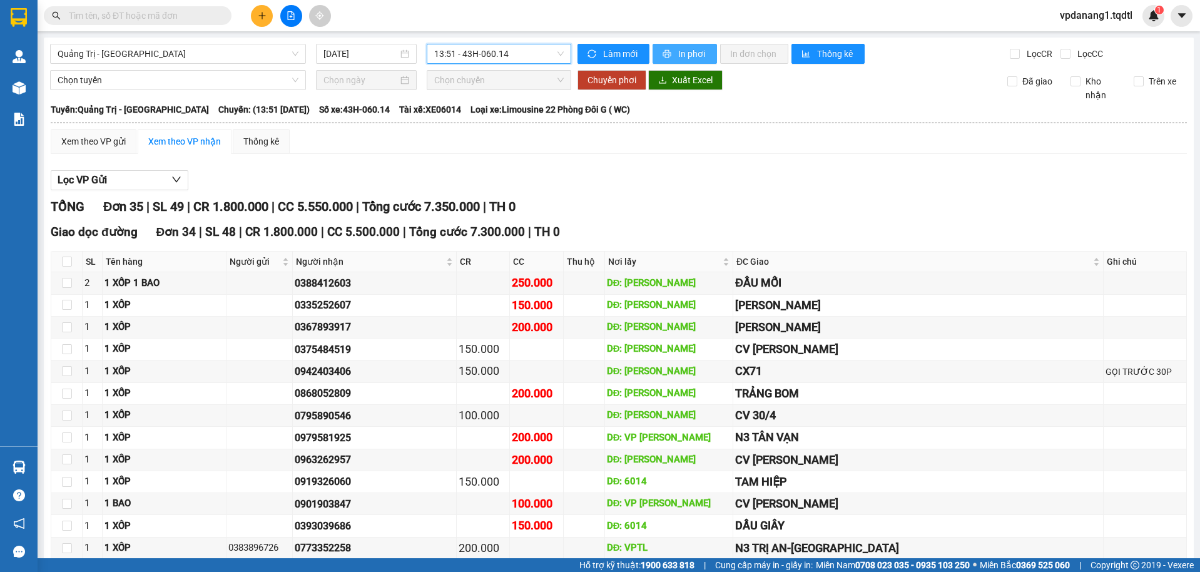
click at [672, 54] on button "In phơi" at bounding box center [685, 54] width 64 height 20
click at [453, 56] on span "13:51 - 43H-060.14" at bounding box center [499, 53] width 130 height 19
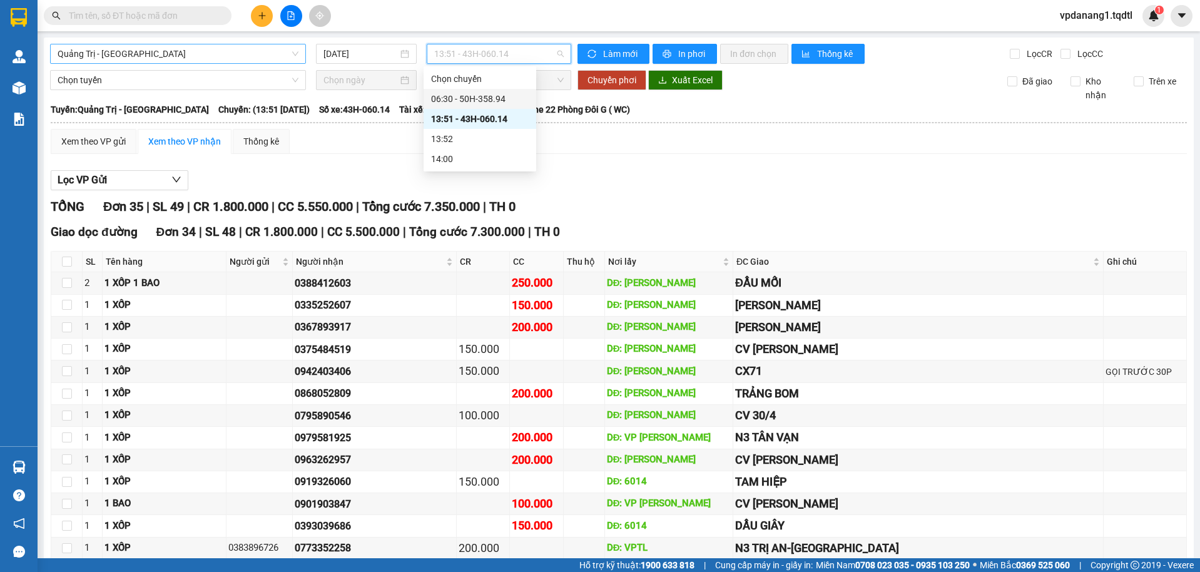
click at [250, 53] on span "Quảng Trị - [GEOGRAPHIC_DATA]" at bounding box center [178, 53] width 241 height 19
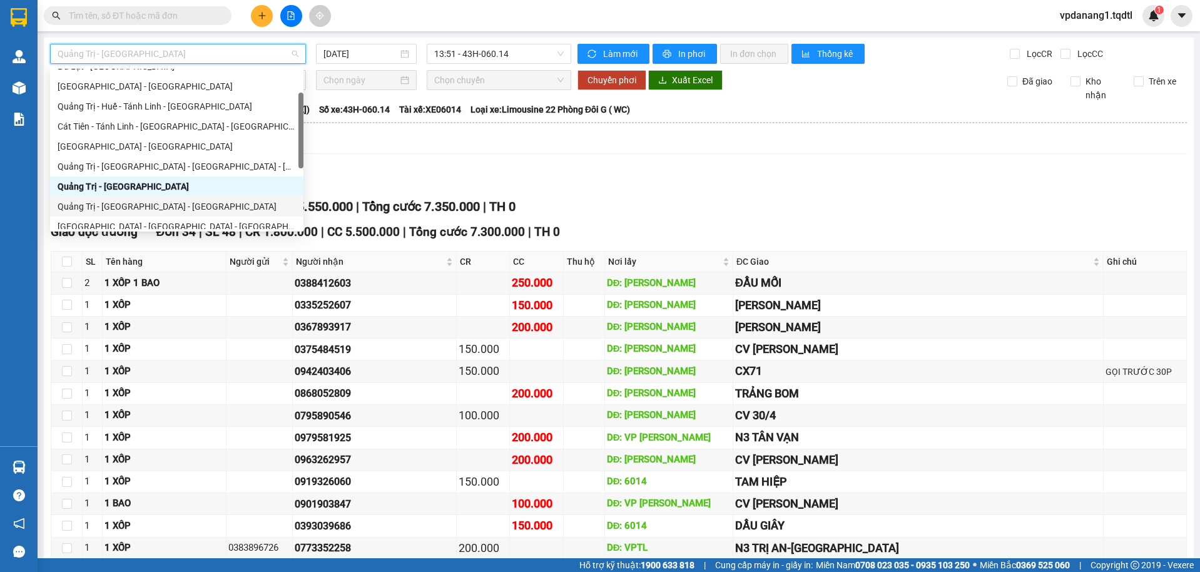
click at [171, 202] on div "Quảng Trị - [GEOGRAPHIC_DATA] - [GEOGRAPHIC_DATA]" at bounding box center [177, 207] width 238 height 14
type input "[DATE]"
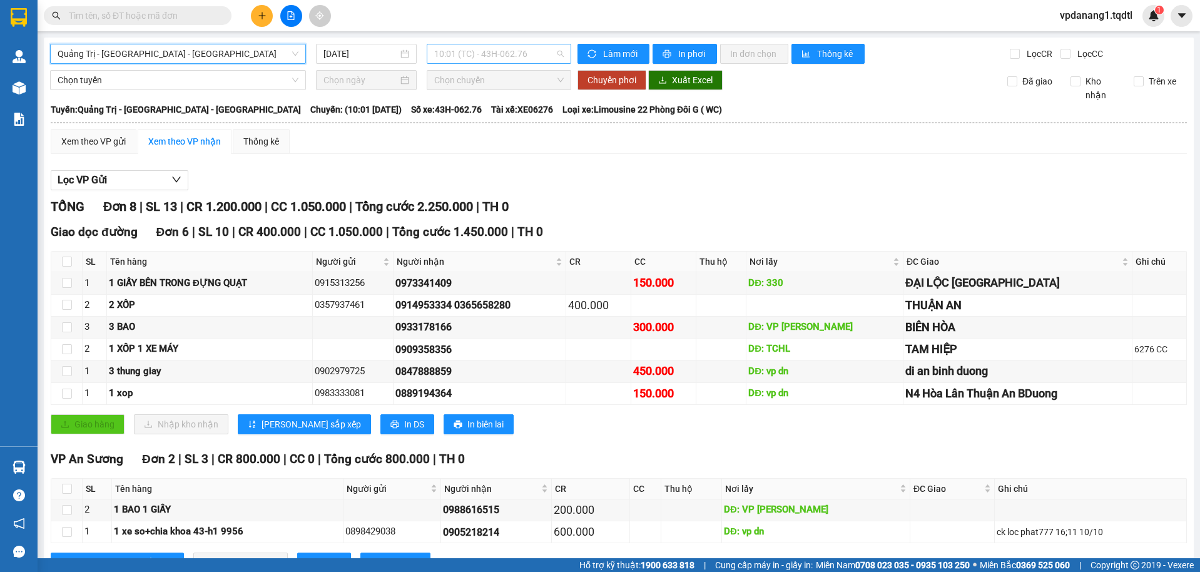
click at [493, 52] on span "10:01 (TC) - 43H-062.76" at bounding box center [499, 53] width 130 height 19
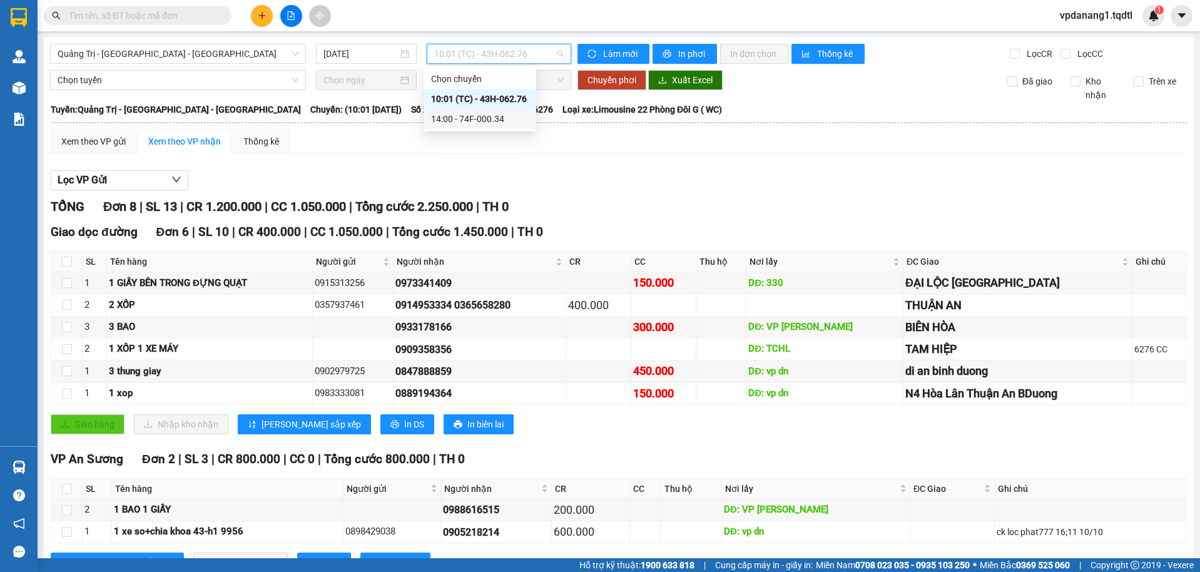
click at [486, 121] on div "14:00 - 74F-000.34" at bounding box center [480, 119] width 98 height 14
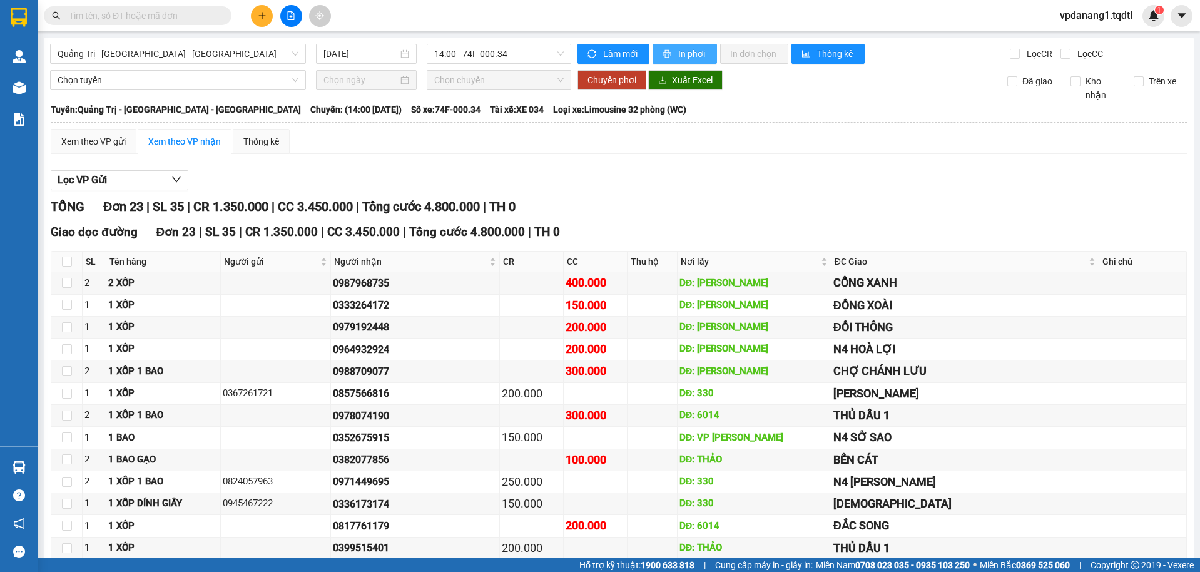
click at [678, 51] on span "In phơi" at bounding box center [692, 54] width 29 height 14
click at [469, 56] on span "14:00 - 74F-000.34" at bounding box center [499, 53] width 130 height 19
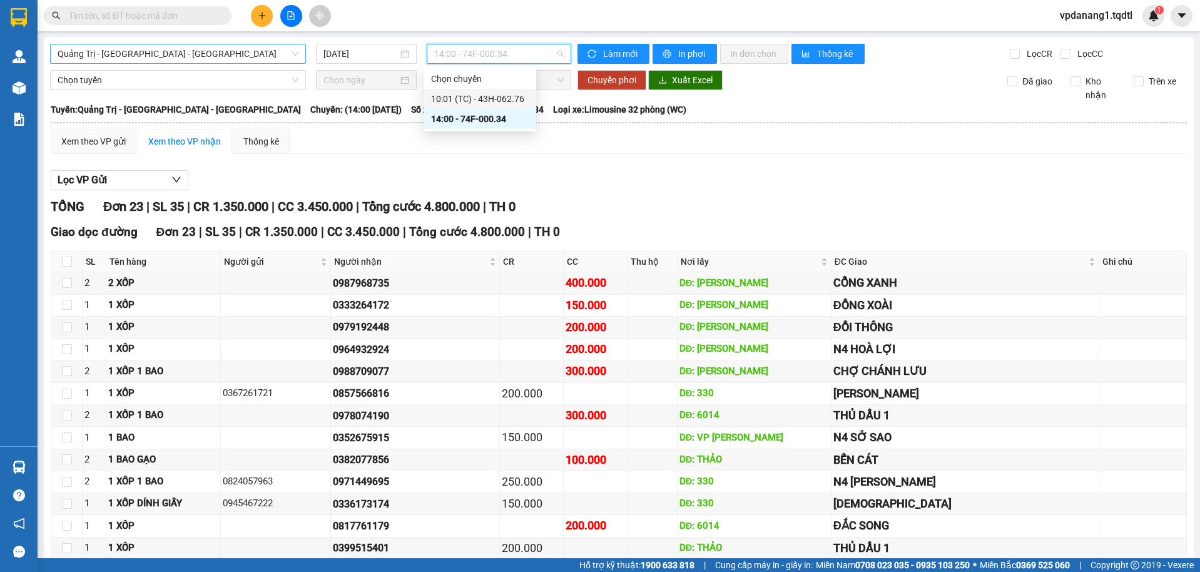
click at [213, 54] on span "Quảng Trị - [GEOGRAPHIC_DATA] - [GEOGRAPHIC_DATA]" at bounding box center [178, 53] width 241 height 19
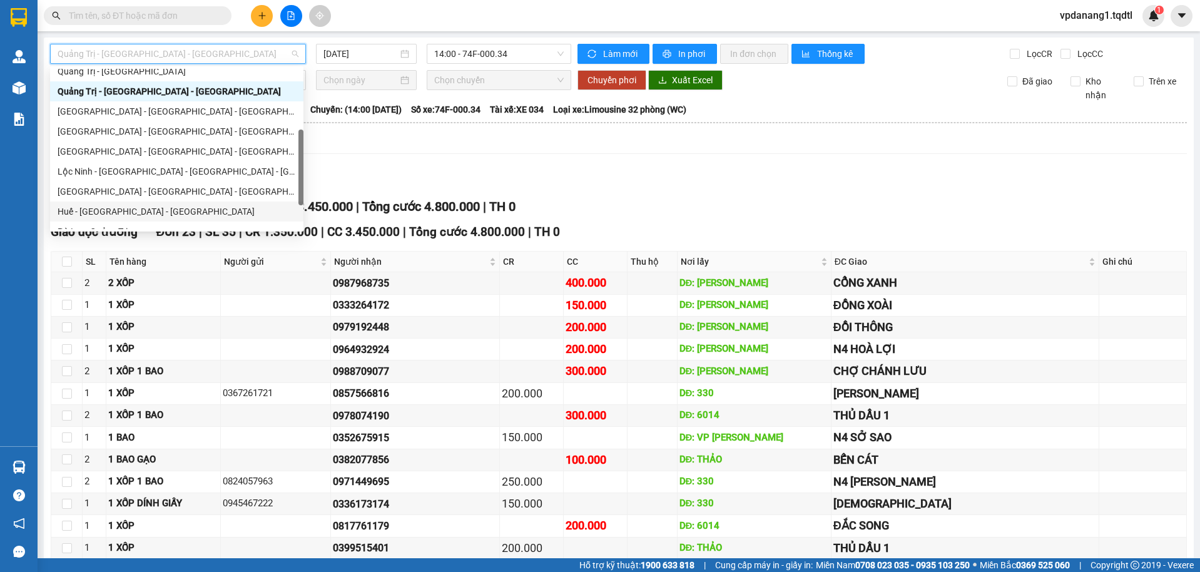
scroll to position [250, 0]
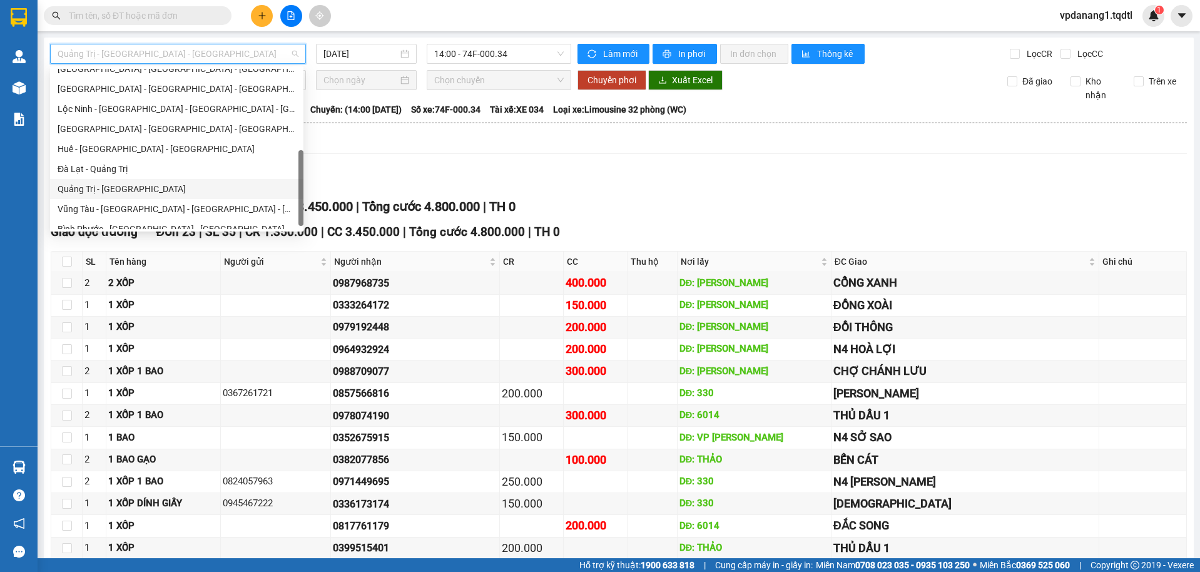
click at [122, 193] on div "Quảng Trị - [GEOGRAPHIC_DATA]" at bounding box center [177, 189] width 238 height 14
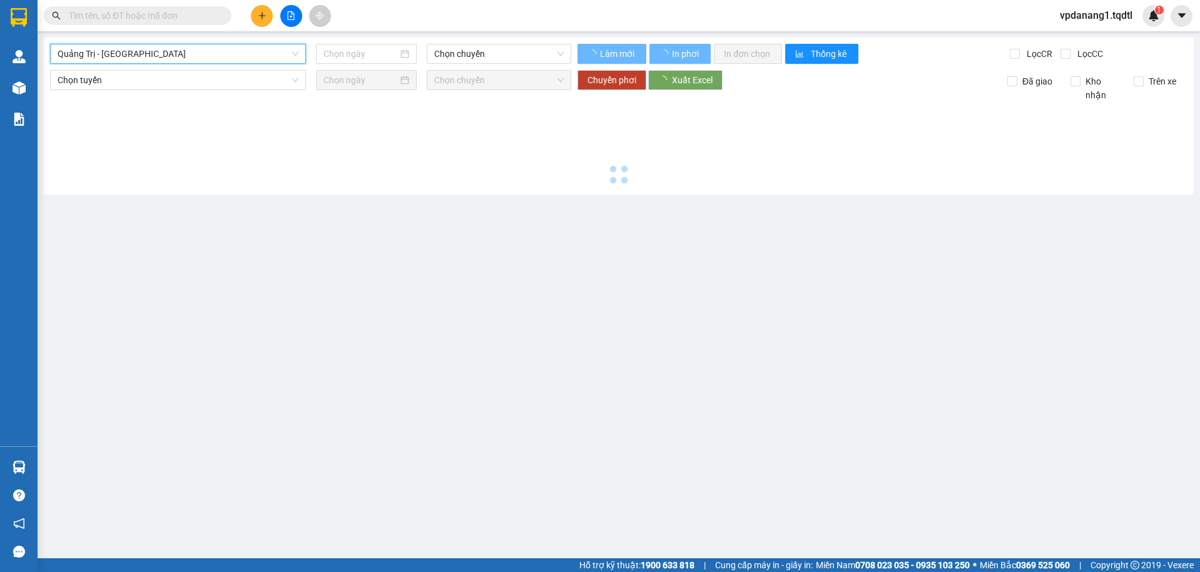
type input "[DATE]"
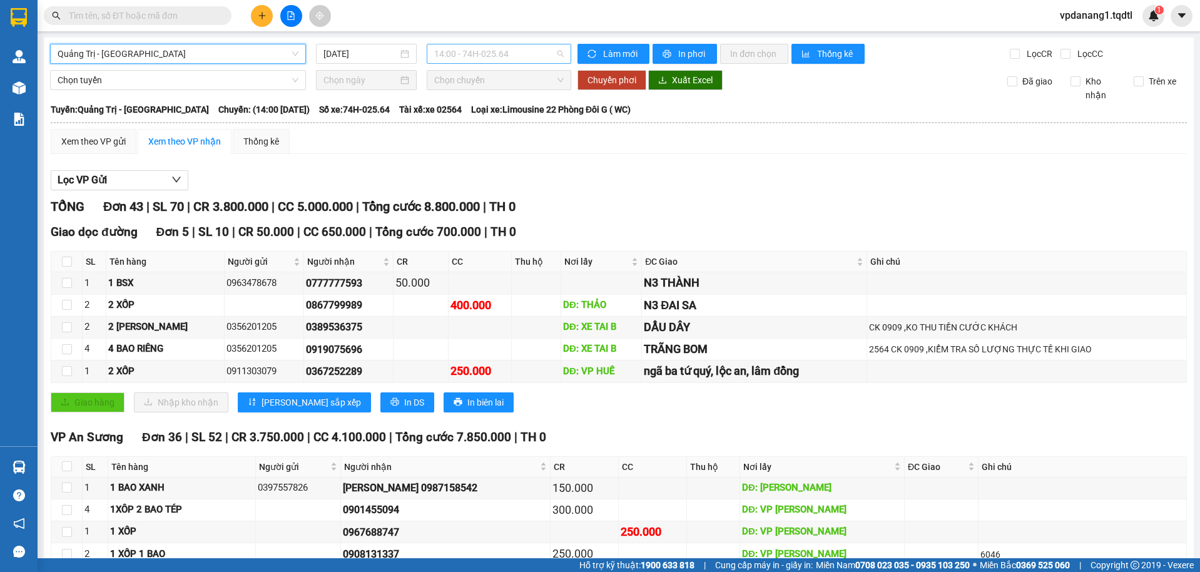
click at [505, 60] on span "14:00 - 74H-025.64" at bounding box center [499, 53] width 130 height 19
click at [566, 133] on div "Xem theo VP gửi Xem theo VP nhận Thống kê" at bounding box center [619, 141] width 1136 height 25
click at [680, 46] on button "In phơi" at bounding box center [685, 54] width 64 height 20
